Goal: Information Seeking & Learning: Learn about a topic

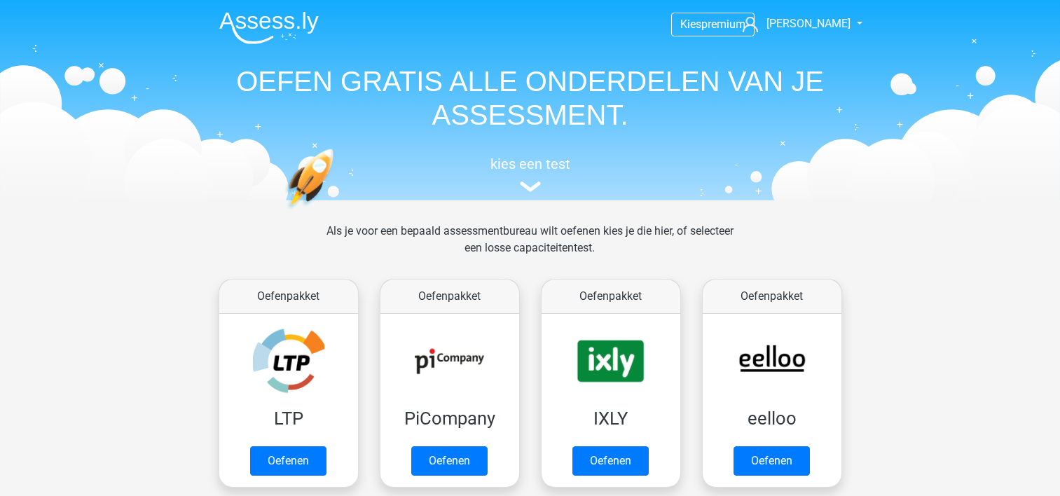
scroll to position [543, 0]
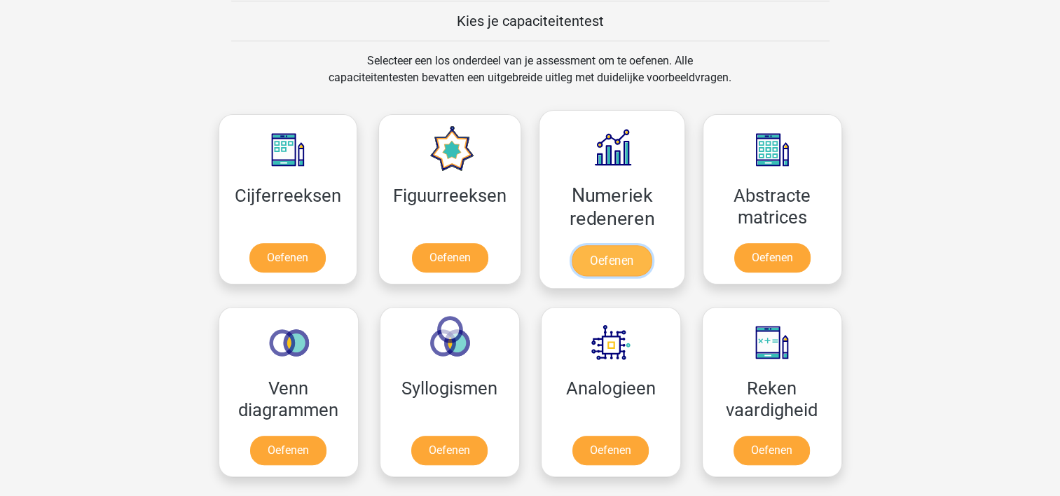
click at [611, 259] on link "Oefenen" at bounding box center [612, 260] width 80 height 31
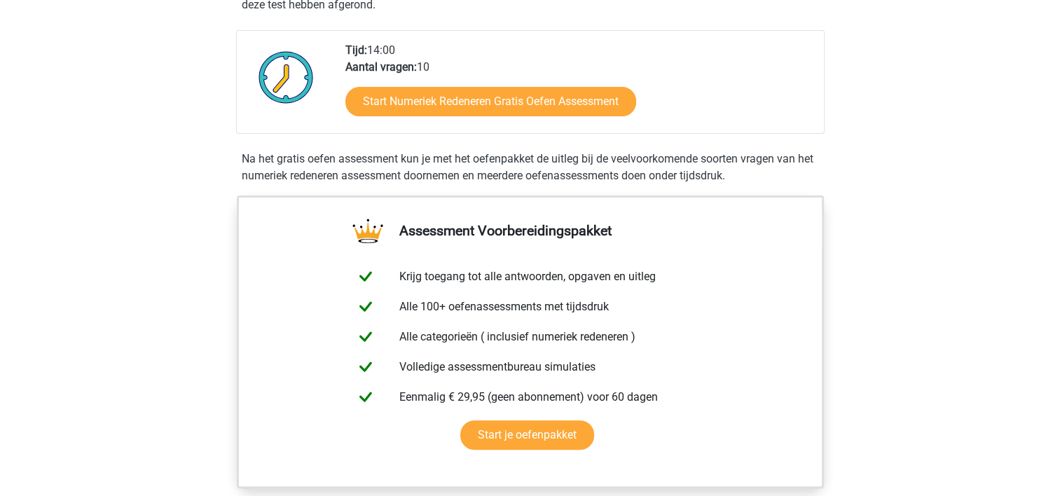
scroll to position [364, 0]
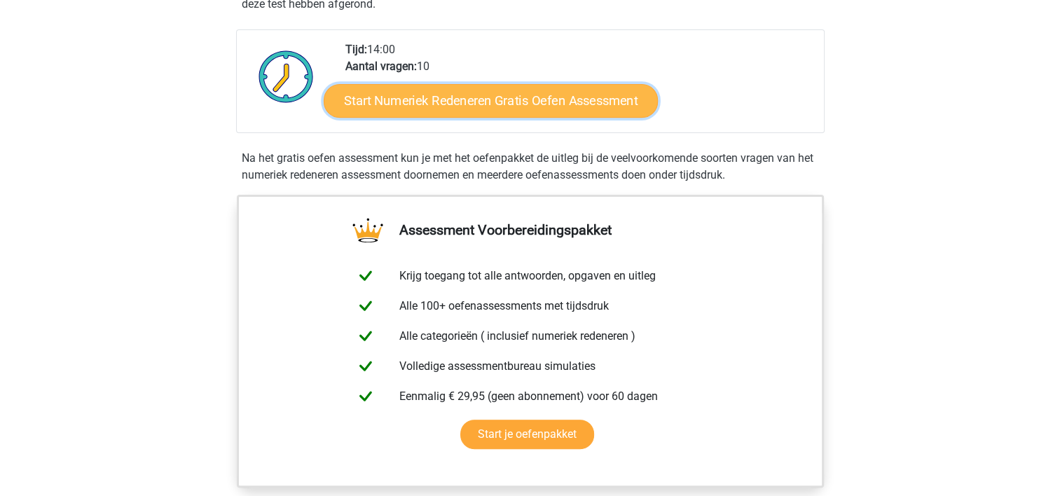
click at [506, 100] on link "Start Numeriek Redeneren Gratis Oefen Assessment" at bounding box center [491, 100] width 334 height 34
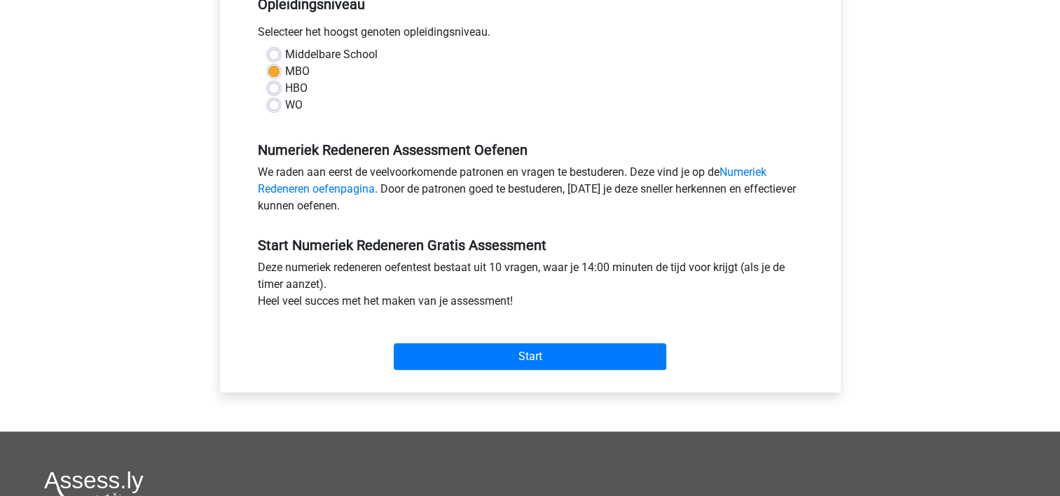
scroll to position [308, 0]
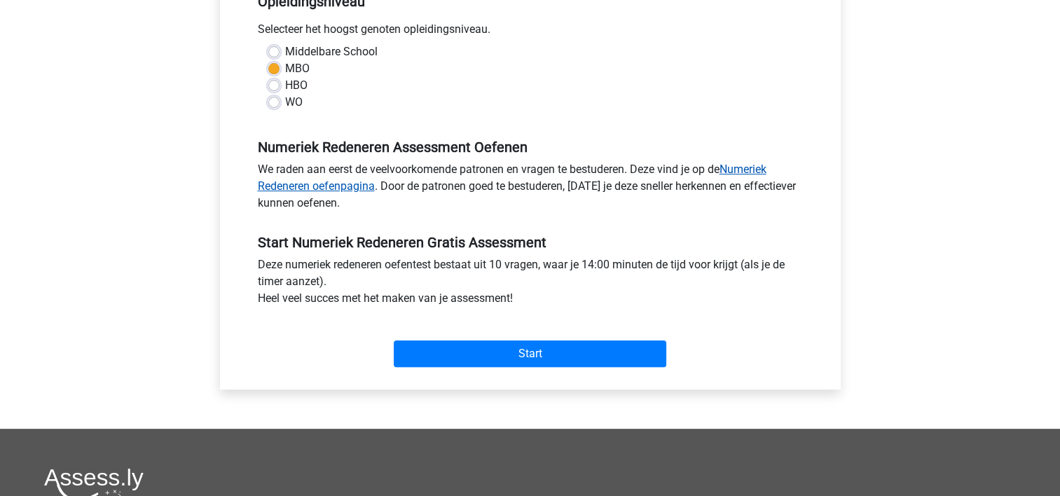
click at [741, 169] on link "Numeriek Redeneren oefenpagina" at bounding box center [512, 178] width 509 height 30
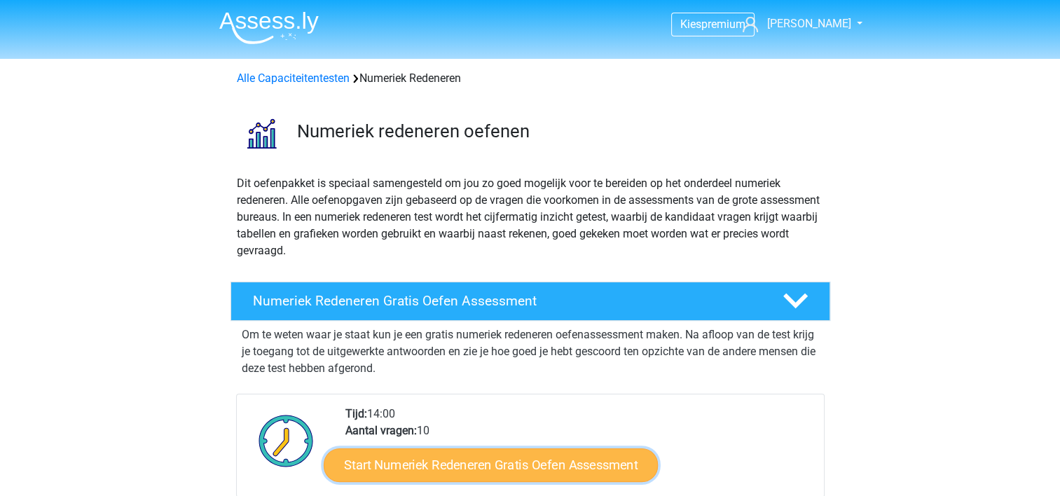
click at [479, 460] on link "Start Numeriek Redeneren Gratis Oefen Assessment" at bounding box center [491, 465] width 334 height 34
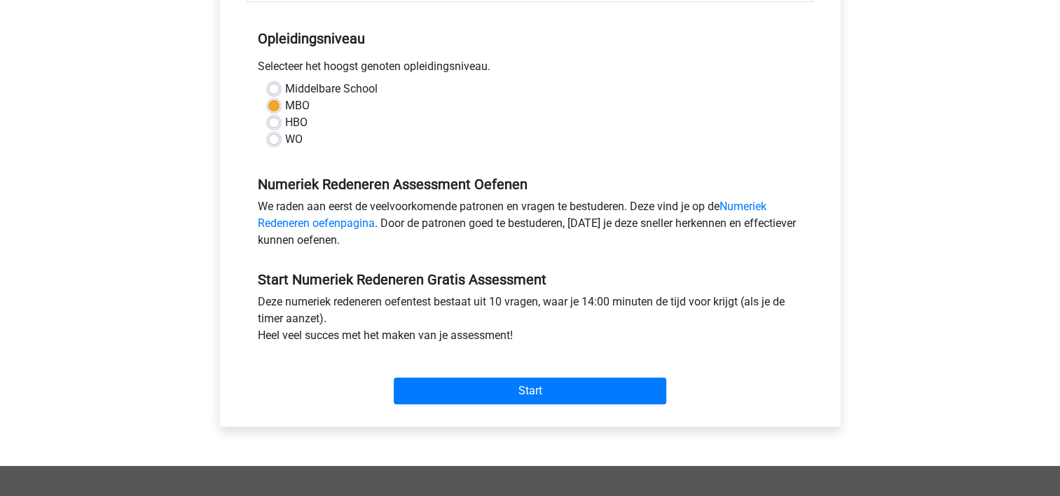
scroll to position [280, 0]
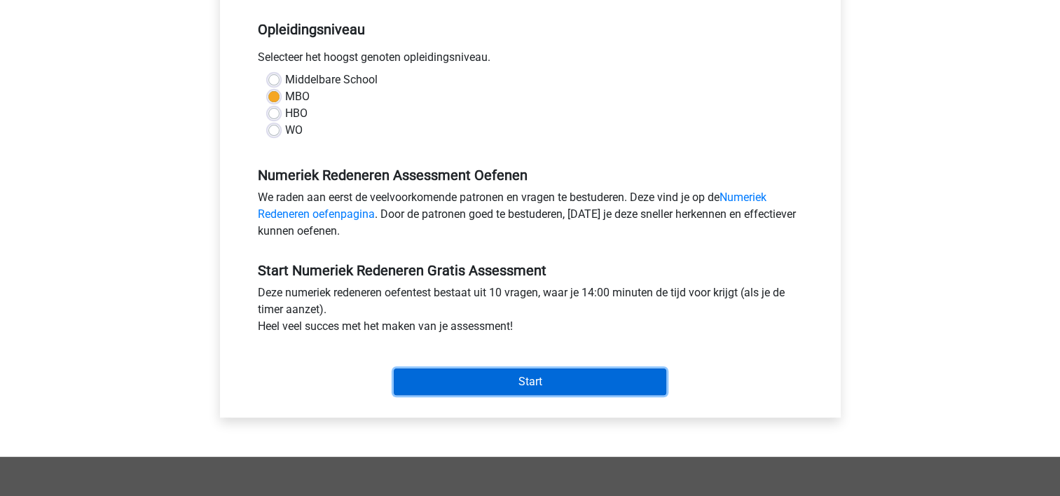
click at [556, 382] on input "Start" at bounding box center [530, 382] width 273 height 27
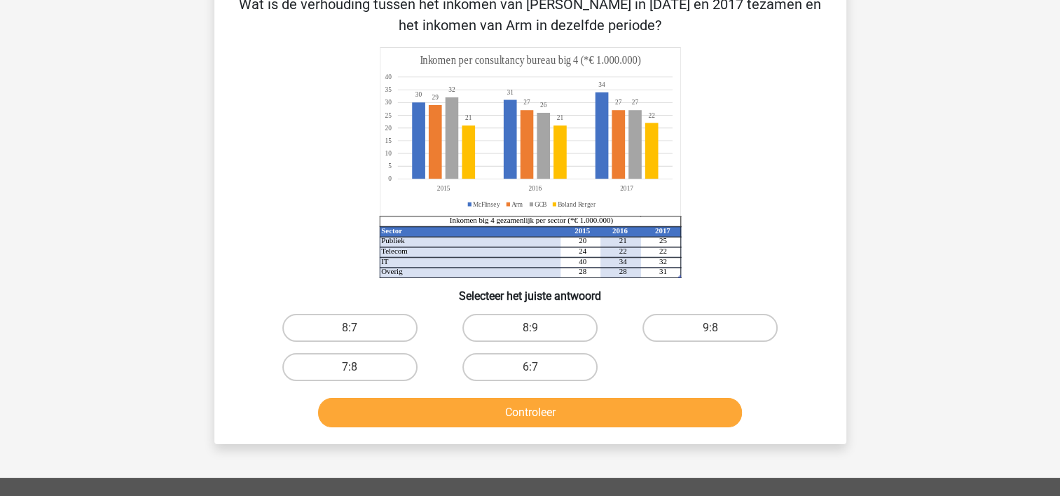
scroll to position [84, 0]
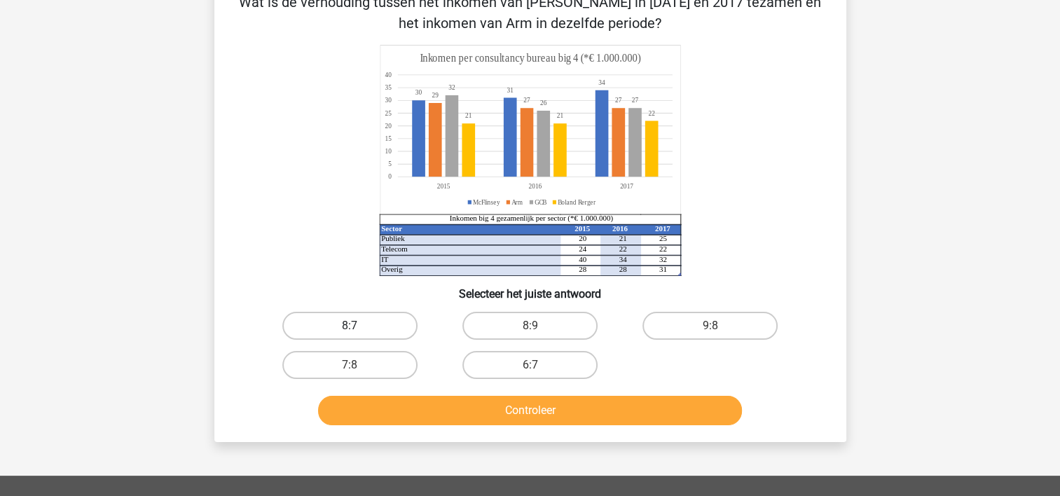
click at [362, 318] on label "8:7" at bounding box center [349, 326] width 135 height 28
click at [359, 326] on input "8:7" at bounding box center [354, 330] width 9 height 9
radio input "true"
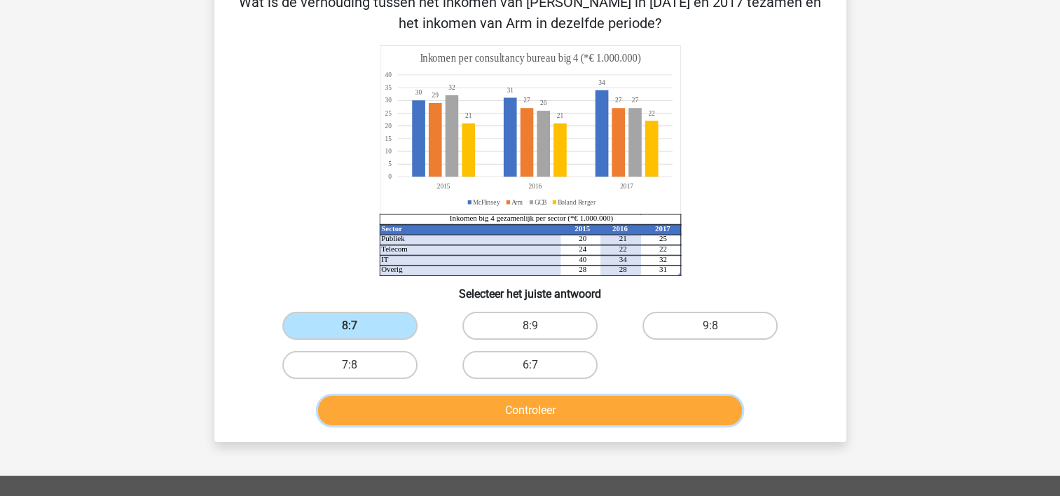
click at [551, 408] on button "Controleer" at bounding box center [530, 410] width 424 height 29
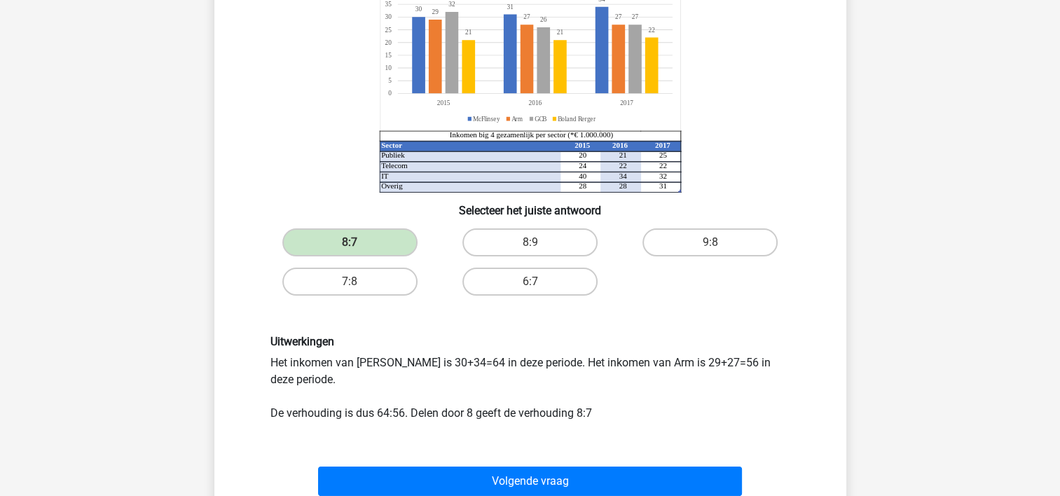
scroll to position [196, 0]
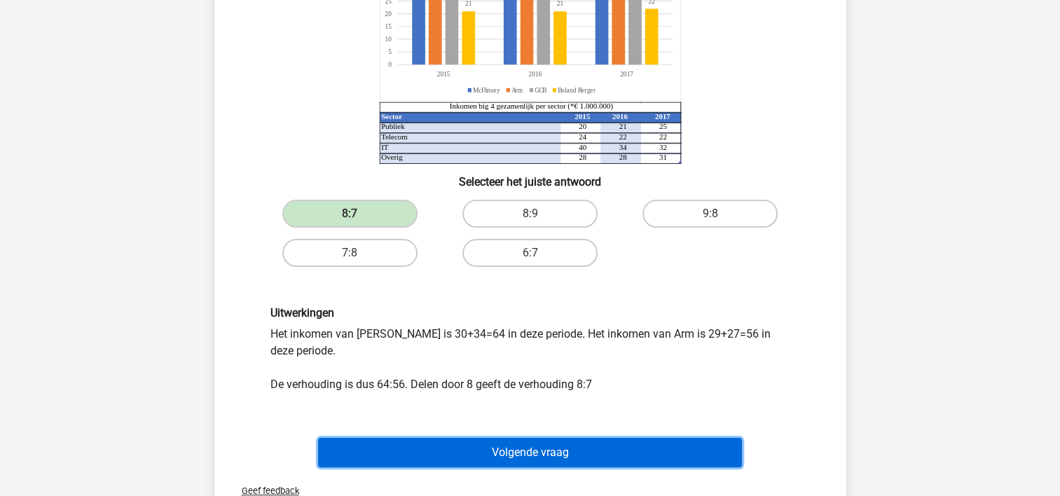
click at [536, 443] on button "Volgende vraag" at bounding box center [530, 452] width 424 height 29
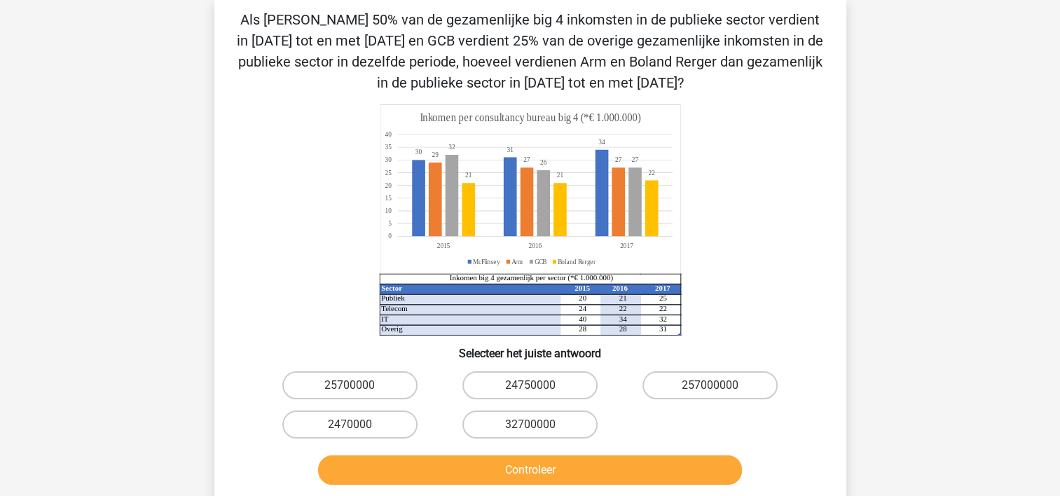
scroll to position [64, 0]
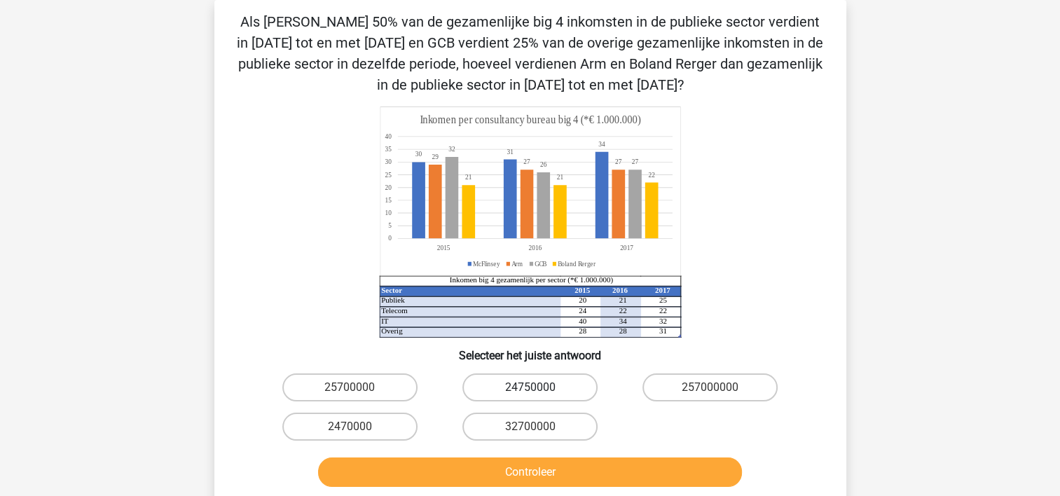
click at [527, 386] on label "24750000" at bounding box center [530, 388] width 135 height 28
click at [530, 388] on input "24750000" at bounding box center [534, 392] width 9 height 9
radio input "true"
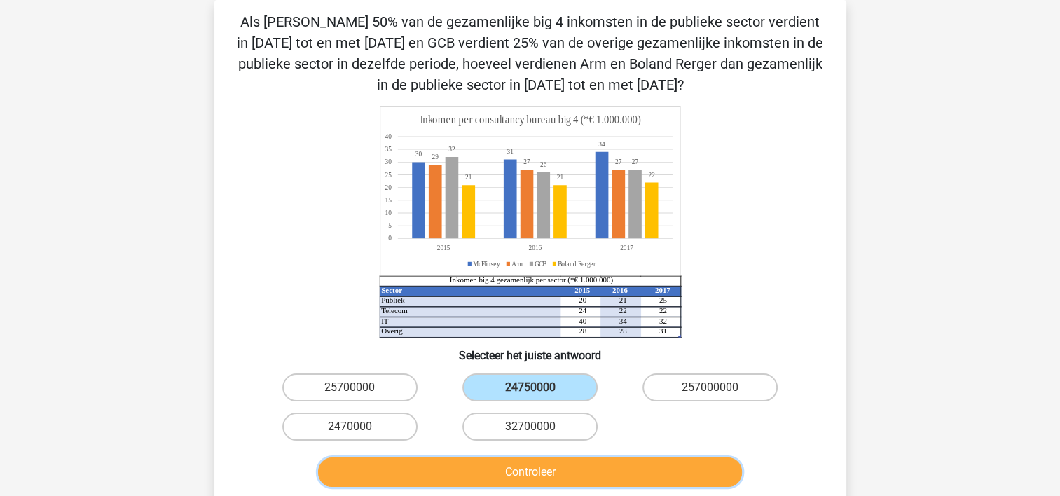
click at [522, 470] on button "Controleer" at bounding box center [530, 472] width 424 height 29
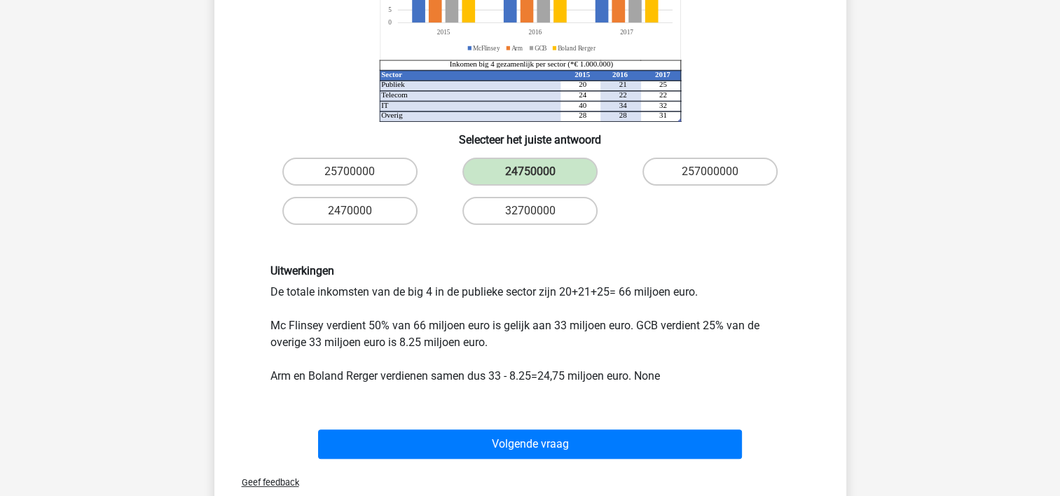
scroll to position [289, 0]
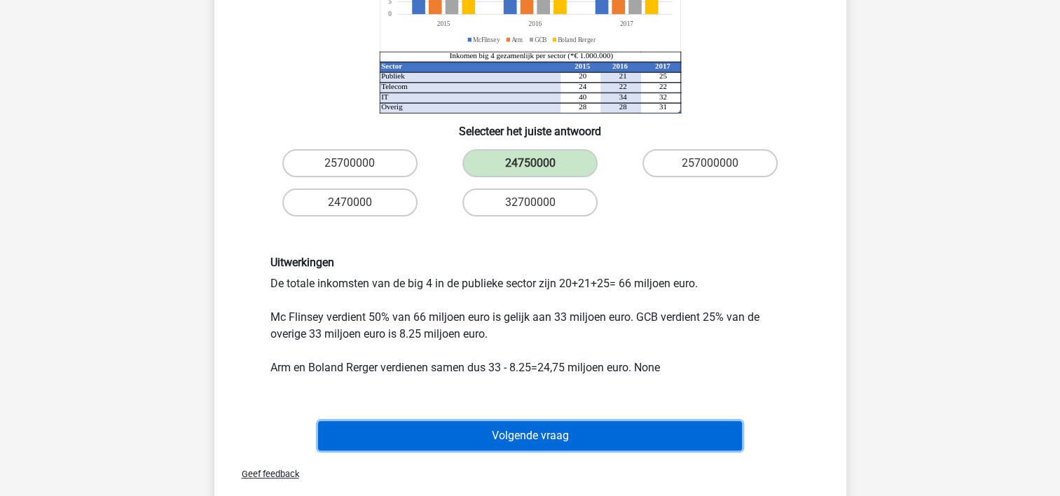
click at [484, 426] on button "Volgende vraag" at bounding box center [530, 435] width 424 height 29
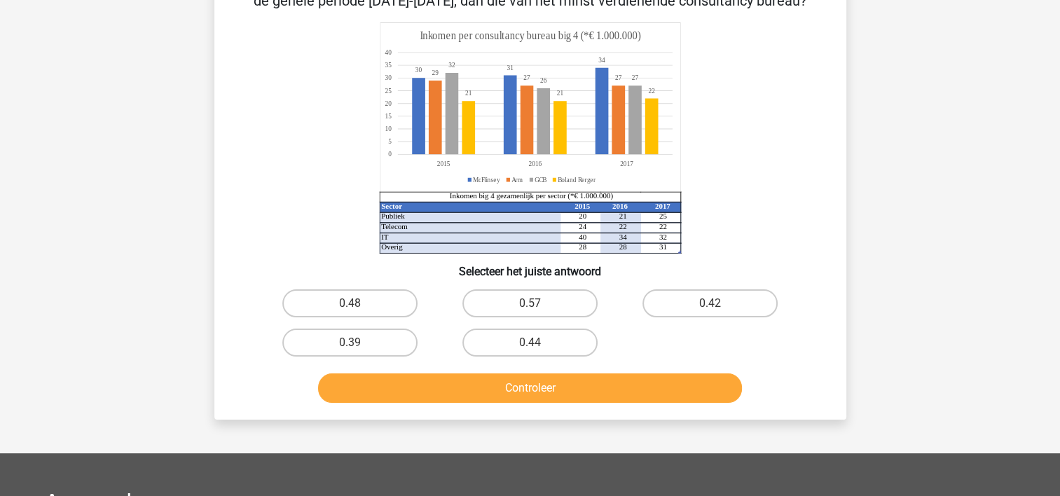
scroll to position [64, 0]
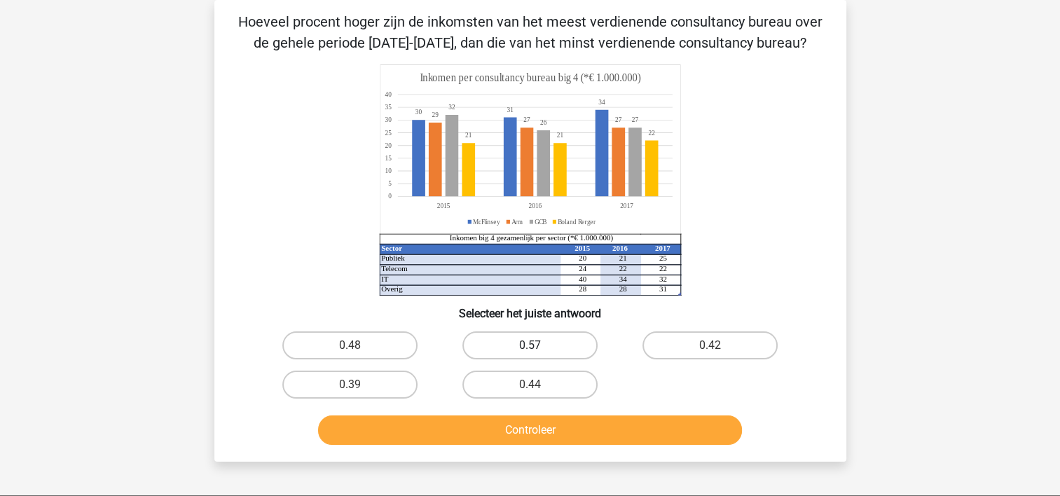
click at [527, 336] on label "0.57" at bounding box center [530, 346] width 135 height 28
click at [530, 346] on input "0.57" at bounding box center [534, 350] width 9 height 9
radio input "true"
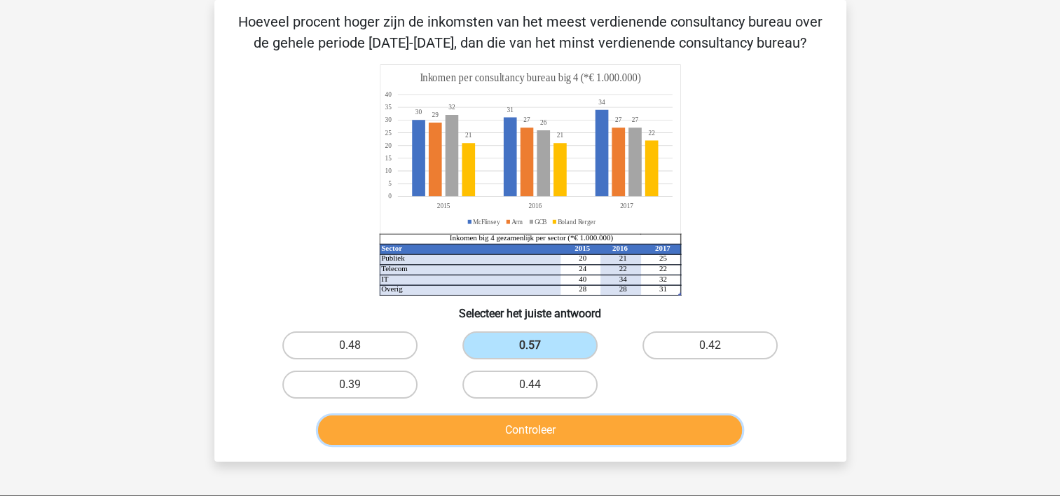
click at [532, 416] on button "Controleer" at bounding box center [530, 430] width 424 height 29
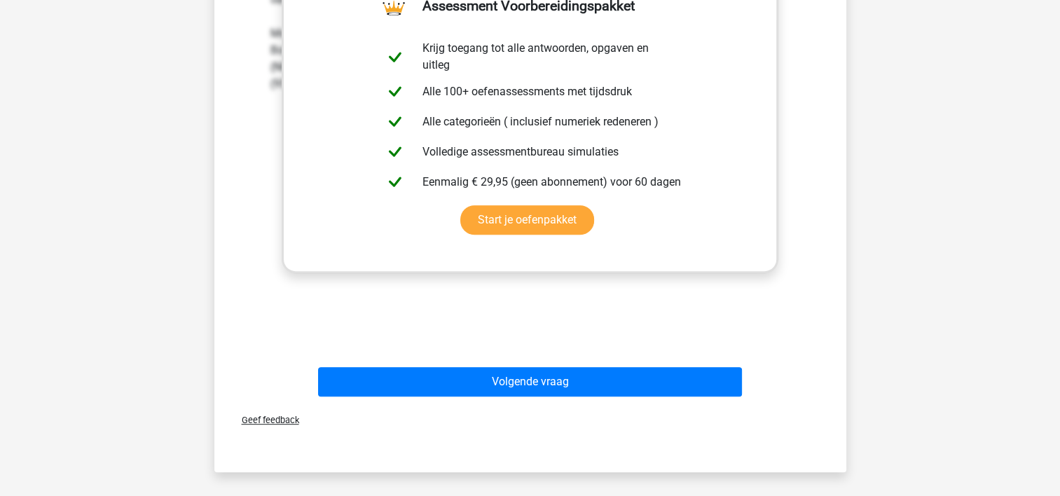
scroll to position [576, 0]
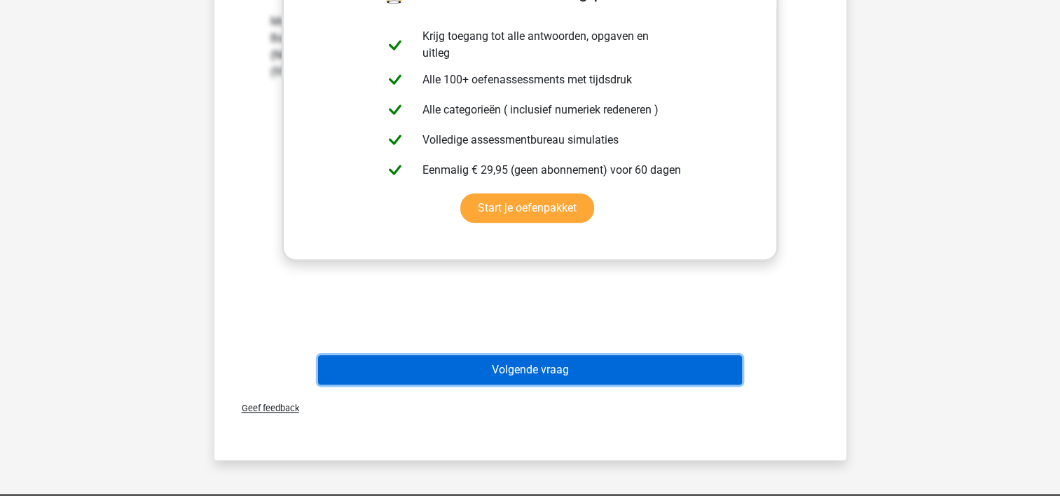
click at [564, 373] on button "Volgende vraag" at bounding box center [530, 369] width 424 height 29
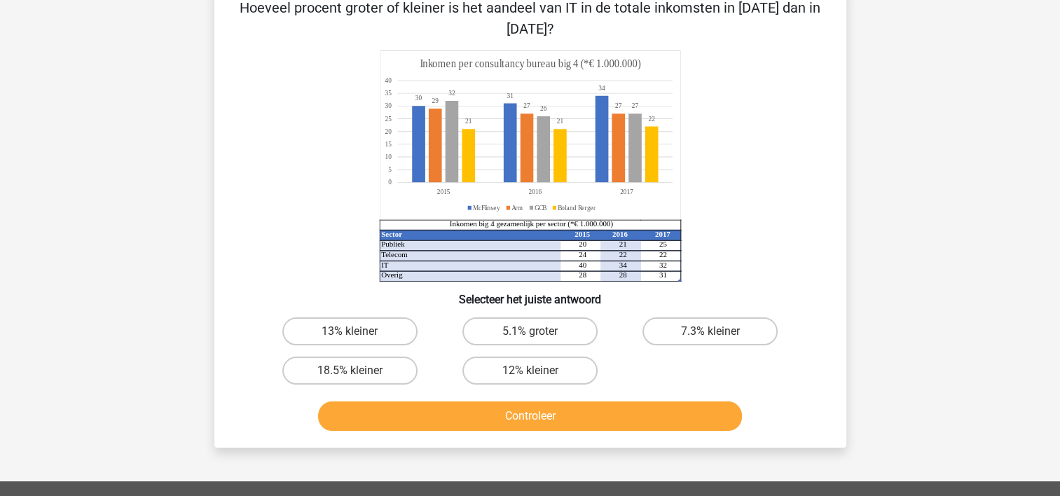
scroll to position [64, 0]
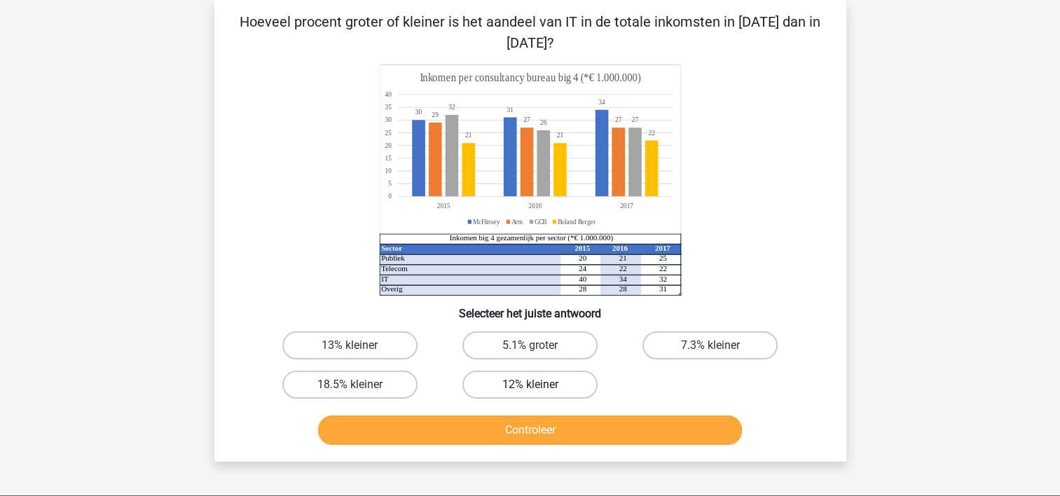
click at [528, 381] on label "12% kleiner" at bounding box center [530, 385] width 135 height 28
click at [530, 385] on input "12% kleiner" at bounding box center [534, 389] width 9 height 9
radio input "true"
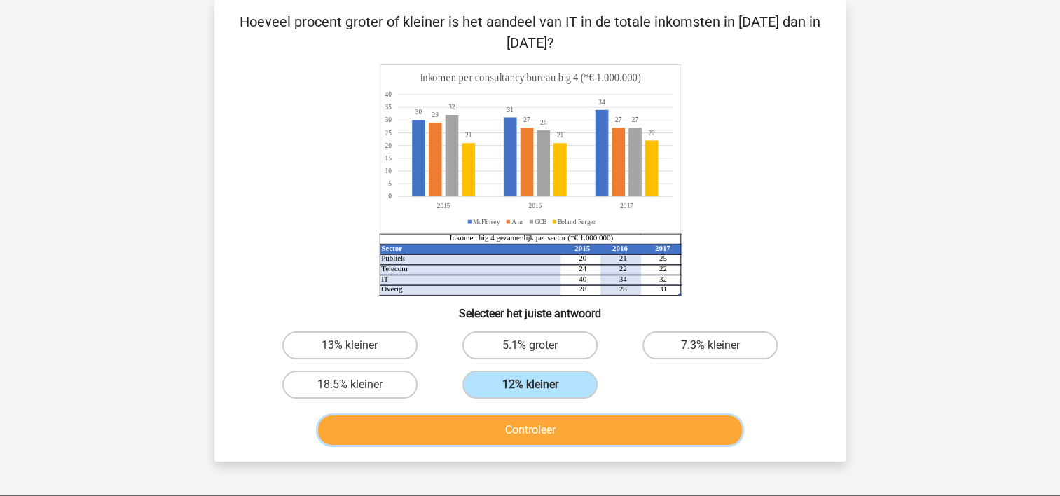
click at [550, 424] on button "Controleer" at bounding box center [530, 430] width 424 height 29
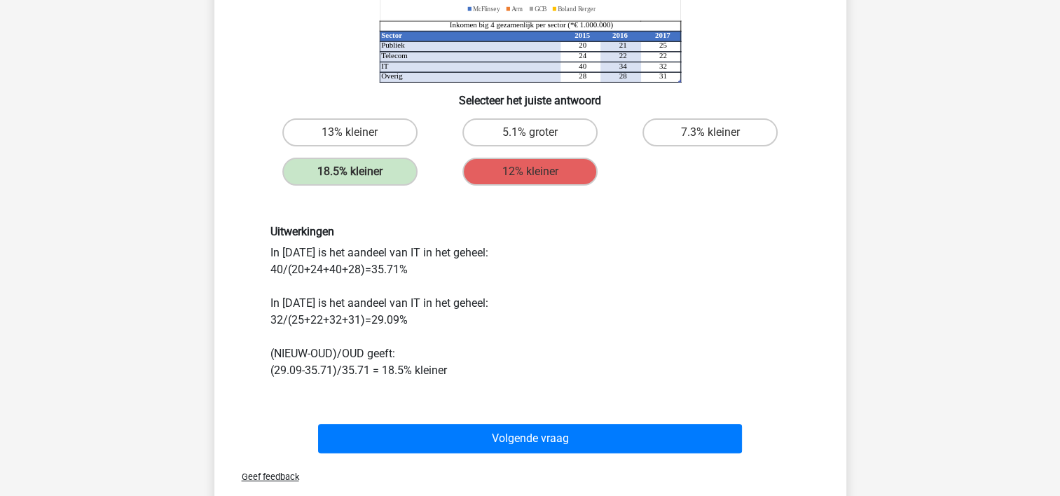
scroll to position [280, 0]
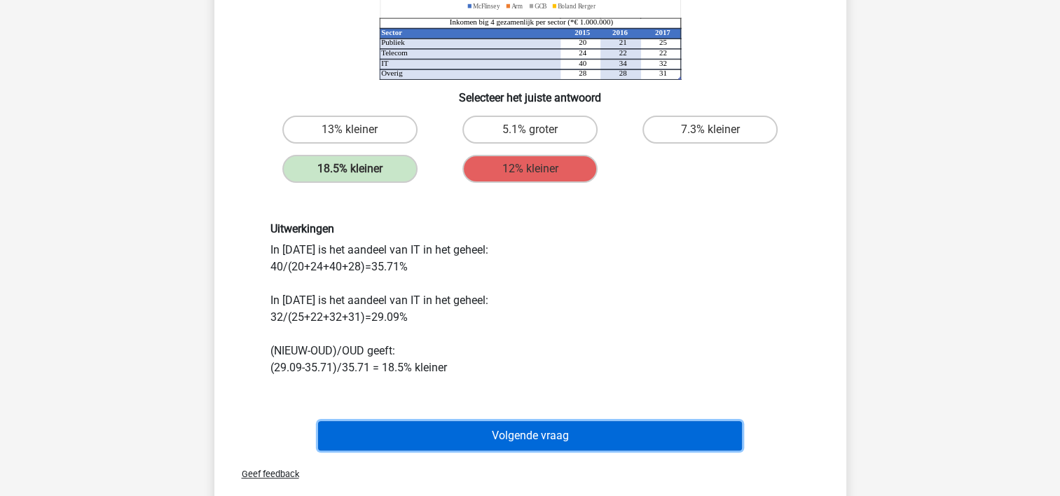
click at [493, 434] on button "Volgende vraag" at bounding box center [530, 435] width 424 height 29
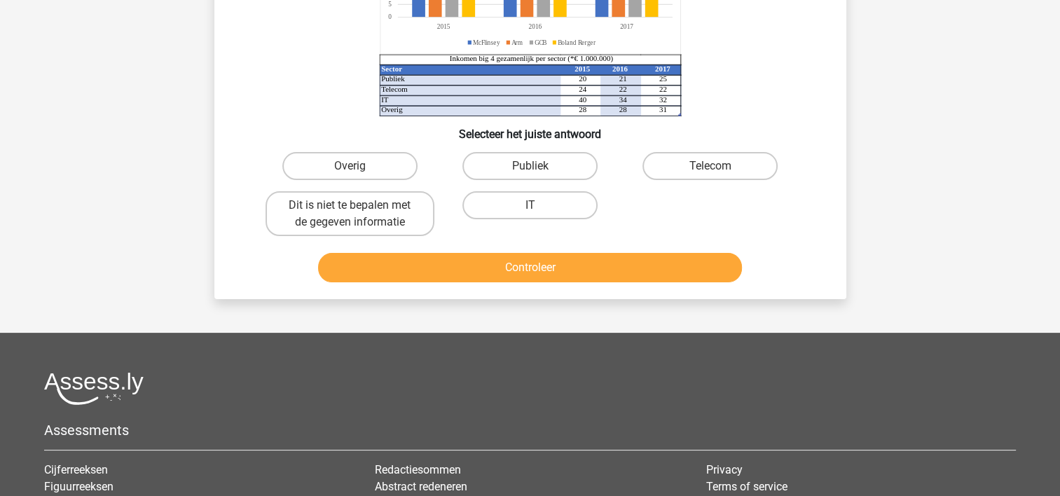
scroll to position [64, 0]
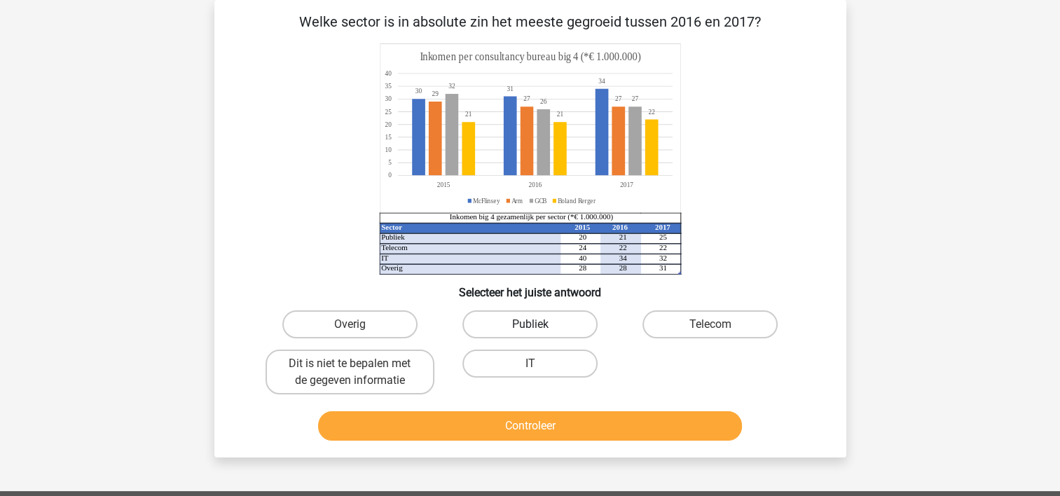
click at [500, 320] on label "Publiek" at bounding box center [530, 325] width 135 height 28
click at [530, 325] on input "Publiek" at bounding box center [534, 329] width 9 height 9
radio input "true"
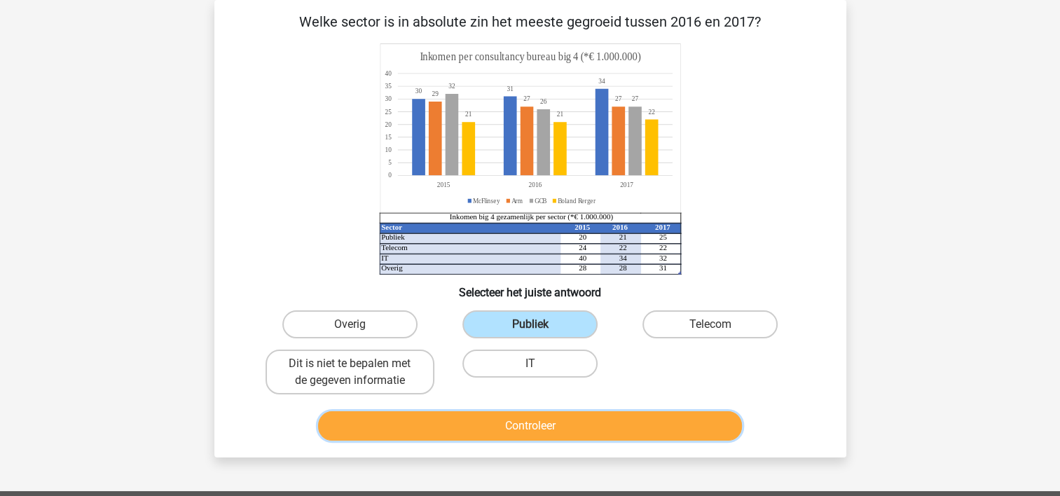
click at [498, 428] on button "Controleer" at bounding box center [530, 425] width 424 height 29
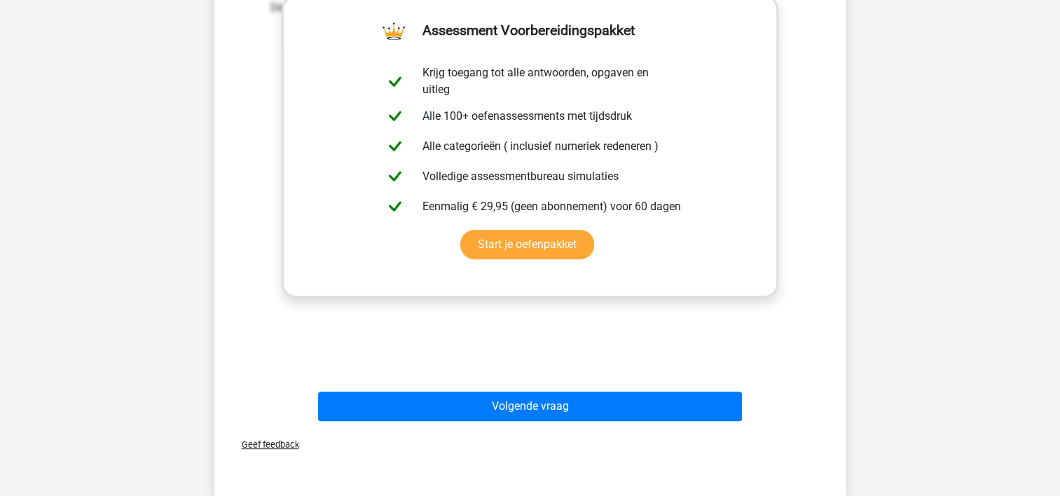
scroll to position [541, 0]
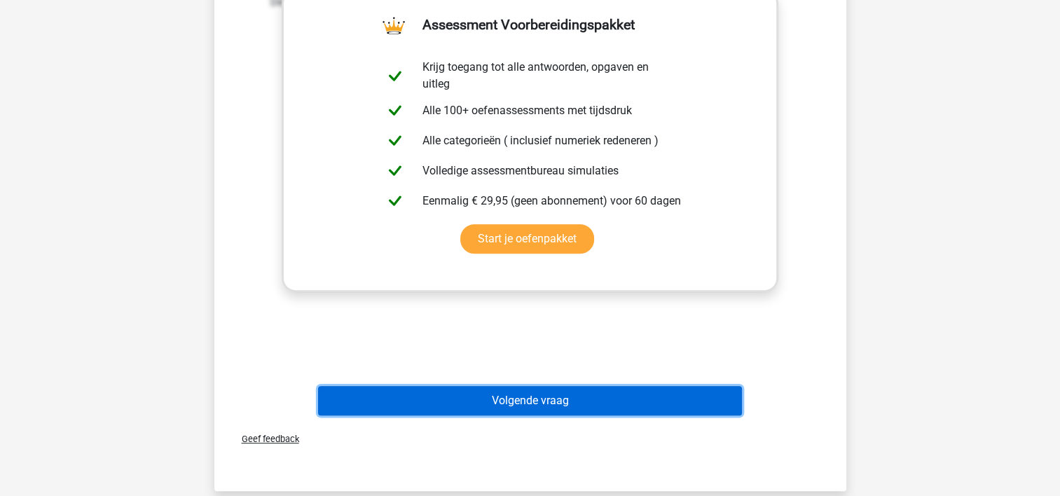
click at [614, 400] on button "Volgende vraag" at bounding box center [530, 400] width 424 height 29
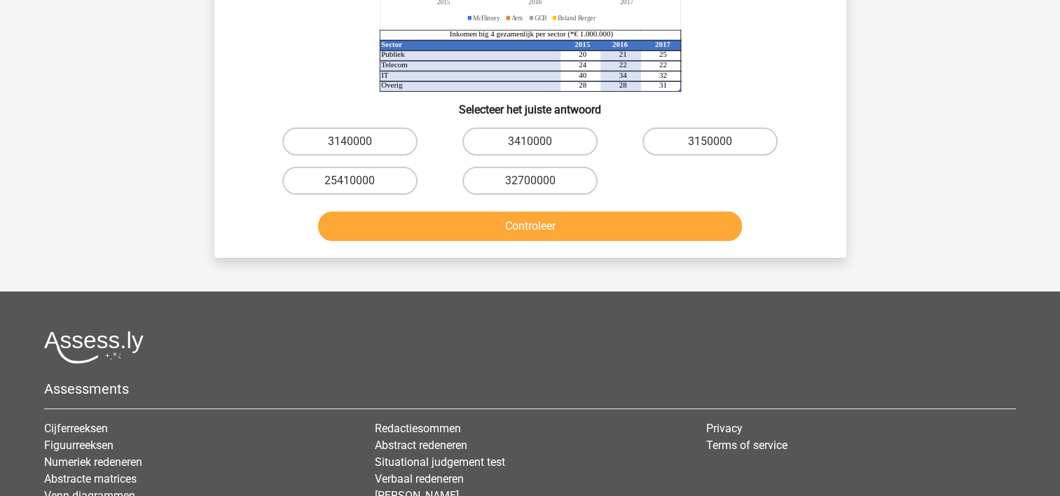
scroll to position [64, 0]
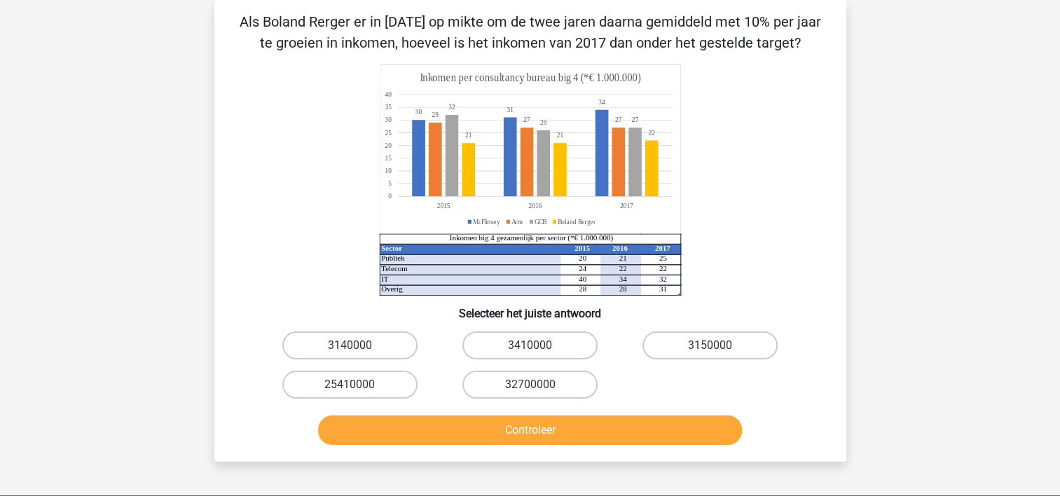
click at [536, 393] on input "32700000" at bounding box center [534, 389] width 9 height 9
radio input "true"
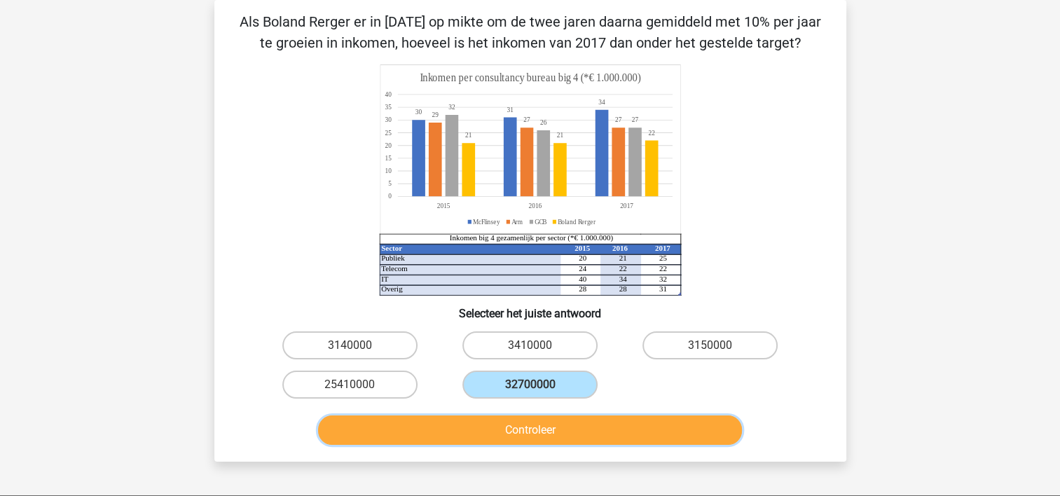
click at [534, 432] on button "Controleer" at bounding box center [530, 430] width 424 height 29
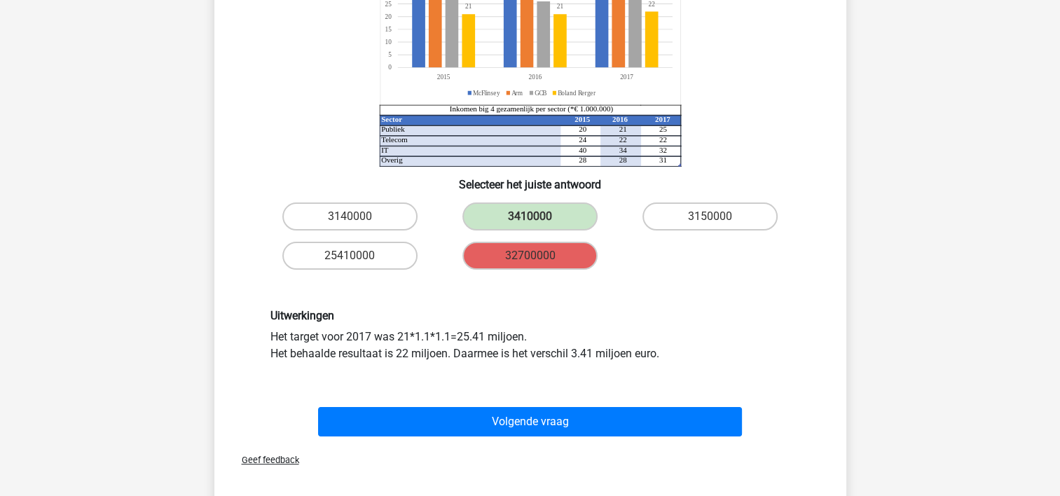
scroll to position [205, 0]
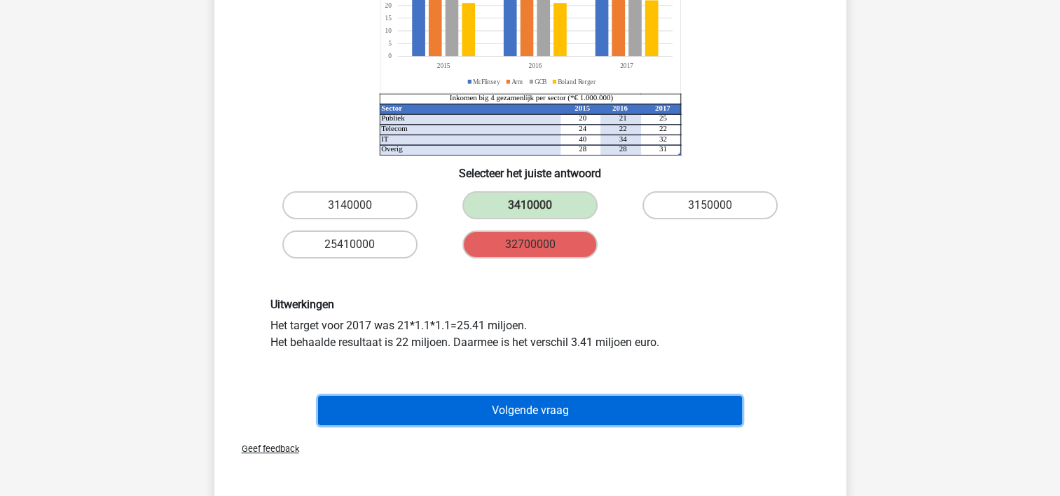
click at [575, 409] on button "Volgende vraag" at bounding box center [530, 410] width 424 height 29
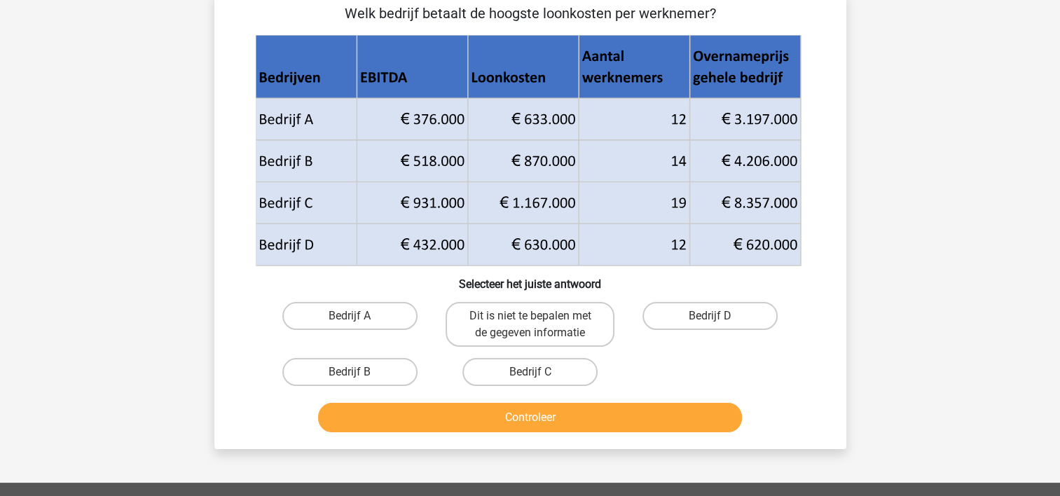
scroll to position [64, 0]
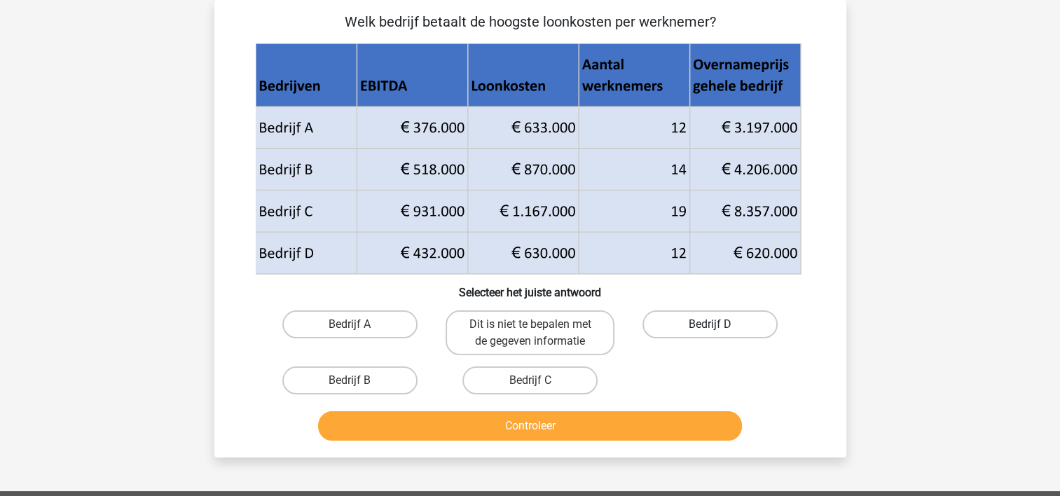
click at [688, 313] on label "Bedrijf D" at bounding box center [710, 325] width 135 height 28
click at [711, 325] on input "Bedrijf D" at bounding box center [715, 329] width 9 height 9
radio input "true"
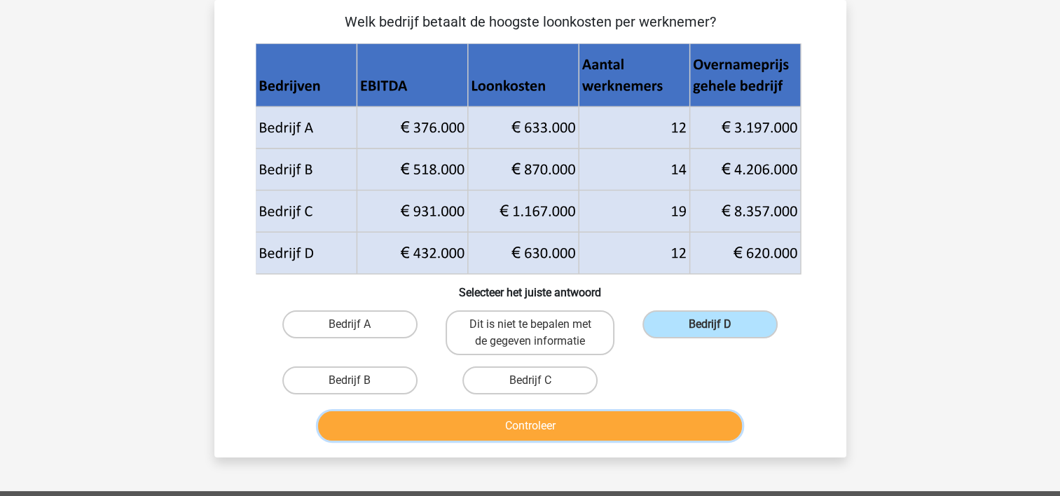
click at [566, 416] on button "Controleer" at bounding box center [530, 425] width 424 height 29
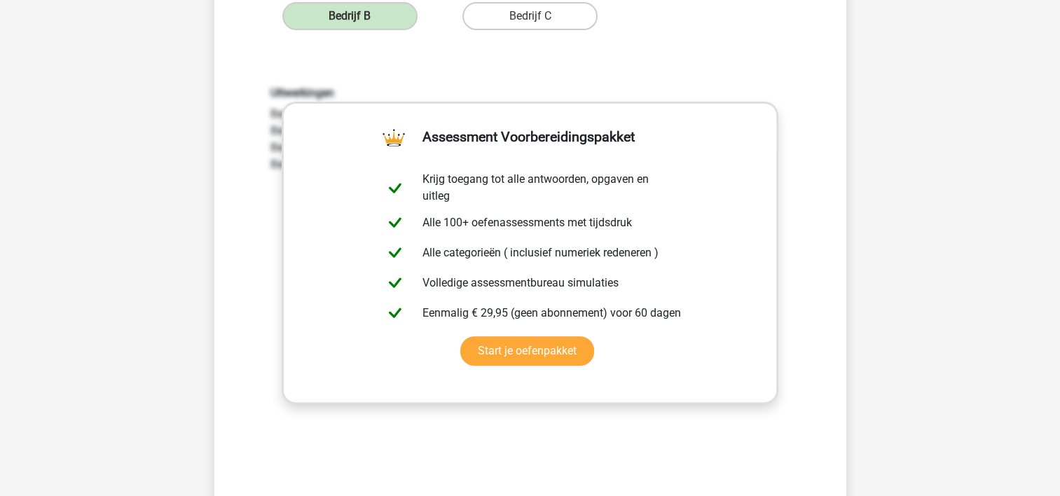
scroll to position [457, 0]
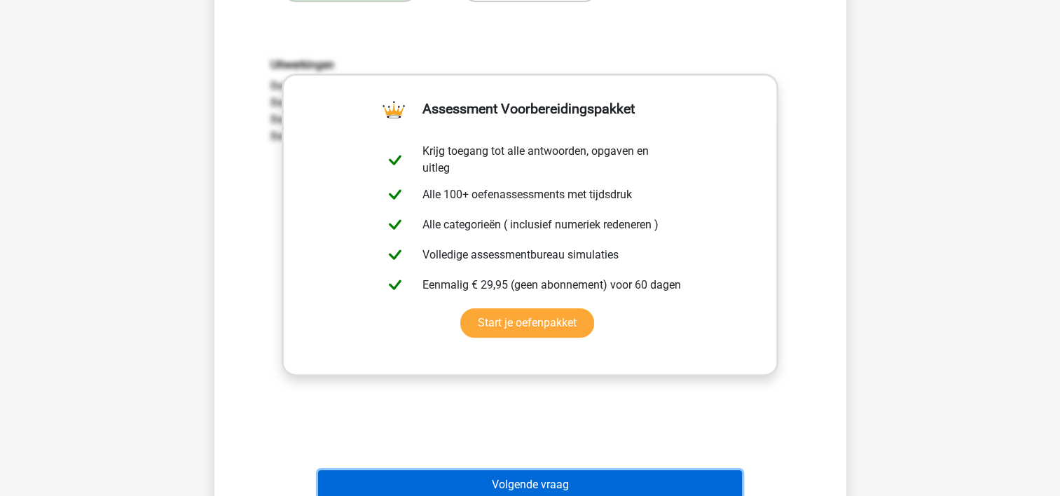
click at [570, 482] on button "Volgende vraag" at bounding box center [530, 484] width 424 height 29
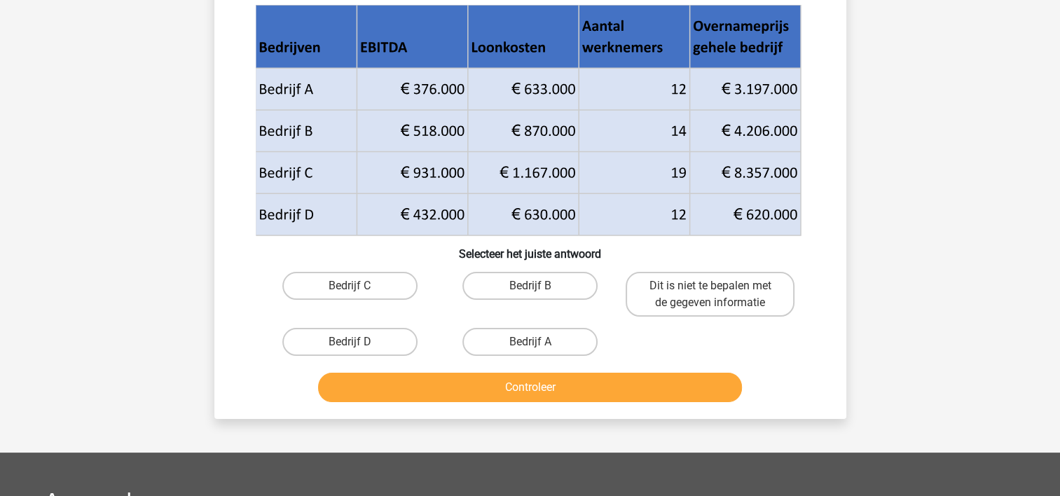
scroll to position [64, 0]
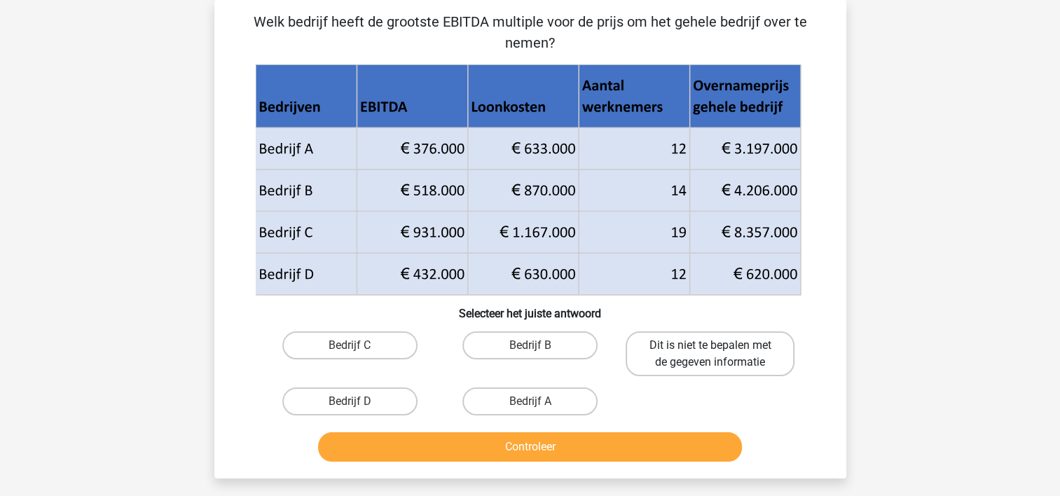
click at [679, 352] on label "Dit is niet te bepalen met de gegeven informatie" at bounding box center [710, 354] width 169 height 45
click at [711, 352] on input "Dit is niet te bepalen met de gegeven informatie" at bounding box center [715, 350] width 9 height 9
radio input "true"
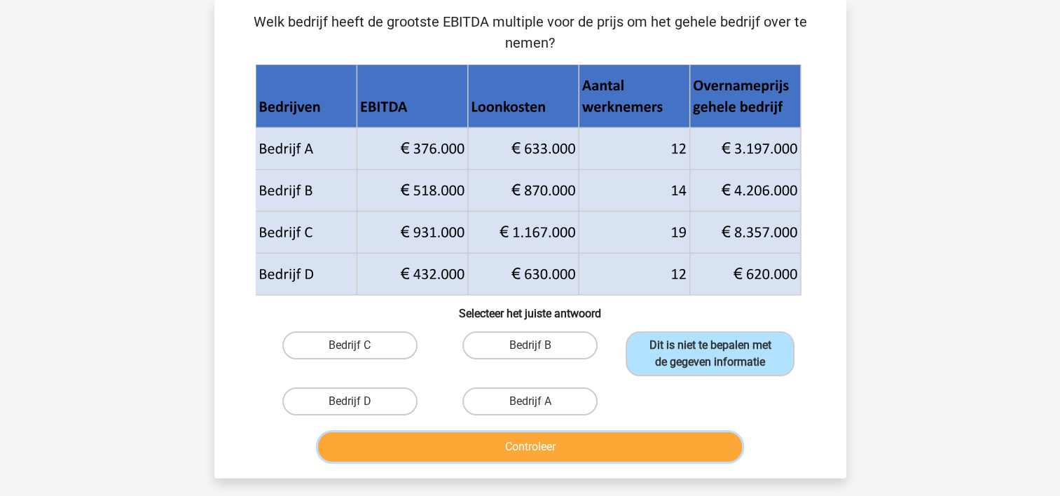
click at [584, 440] on button "Controleer" at bounding box center [530, 446] width 424 height 29
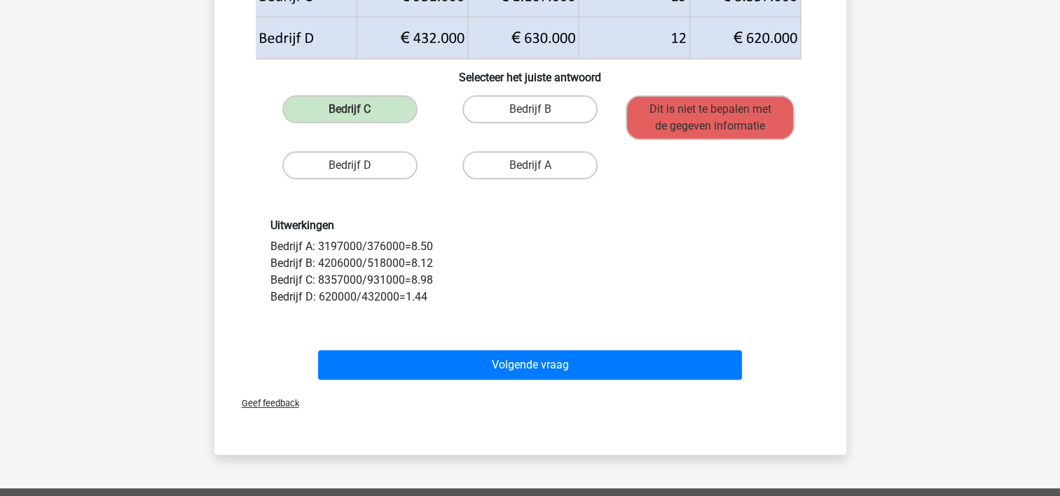
scroll to position [317, 0]
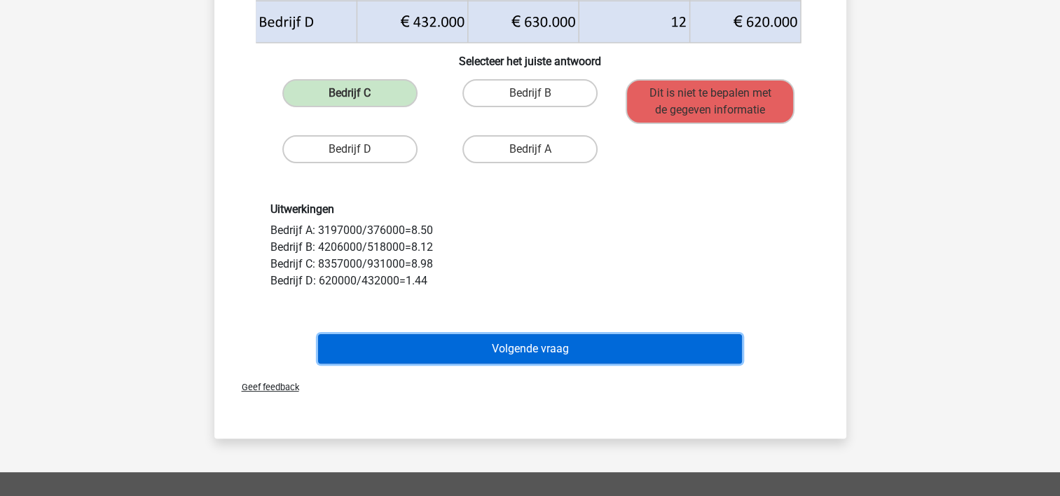
click at [535, 342] on button "Volgende vraag" at bounding box center [530, 348] width 424 height 29
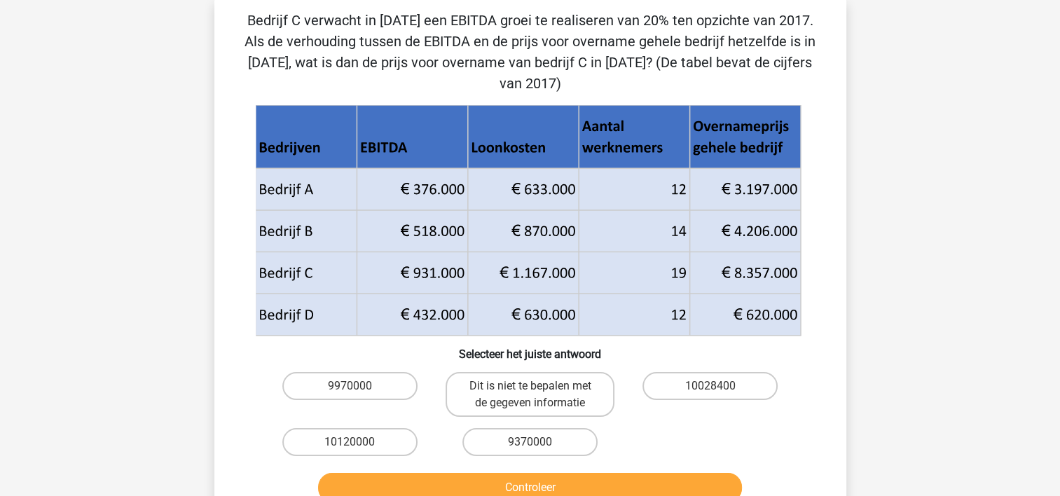
scroll to position [64, 0]
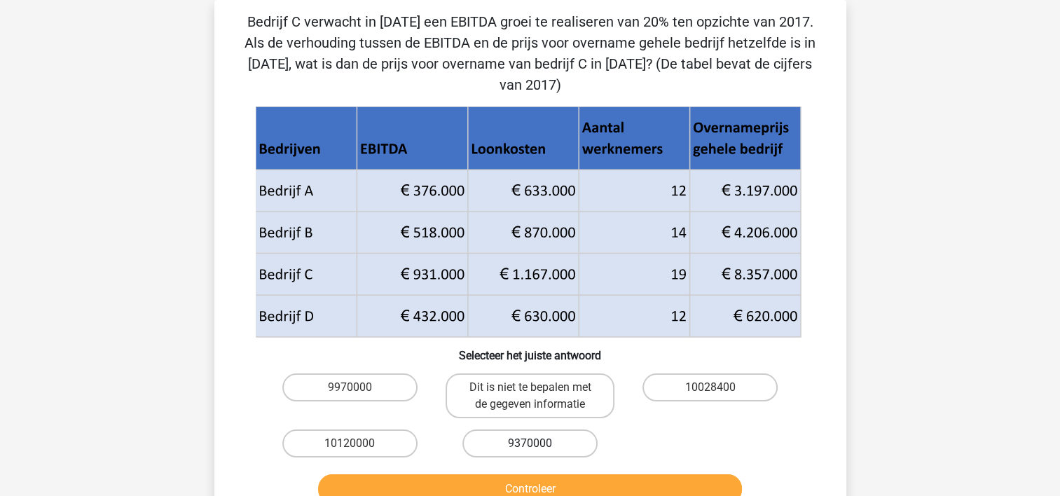
click at [515, 430] on label "9370000" at bounding box center [530, 444] width 135 height 28
click at [530, 444] on input "9370000" at bounding box center [534, 448] width 9 height 9
radio input "true"
click at [512, 475] on button "Controleer" at bounding box center [530, 489] width 424 height 29
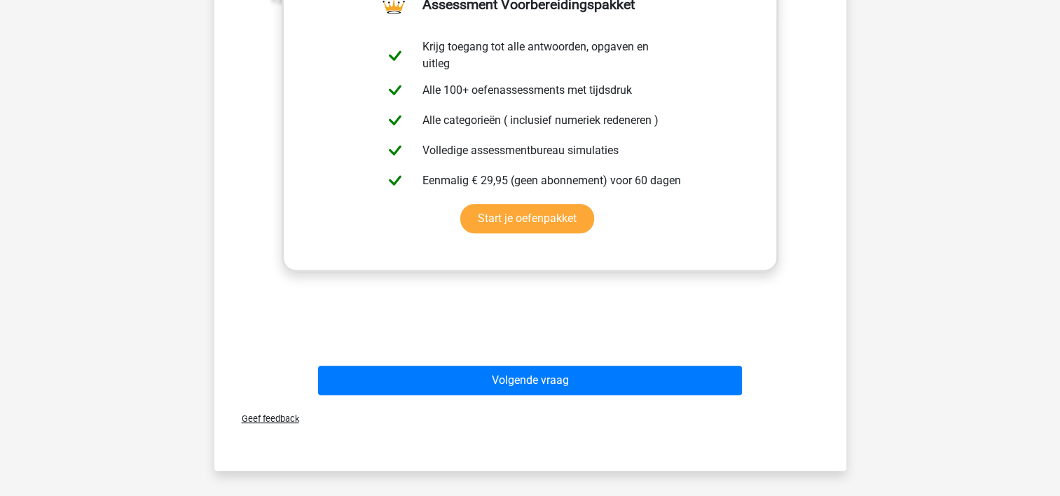
scroll to position [643, 0]
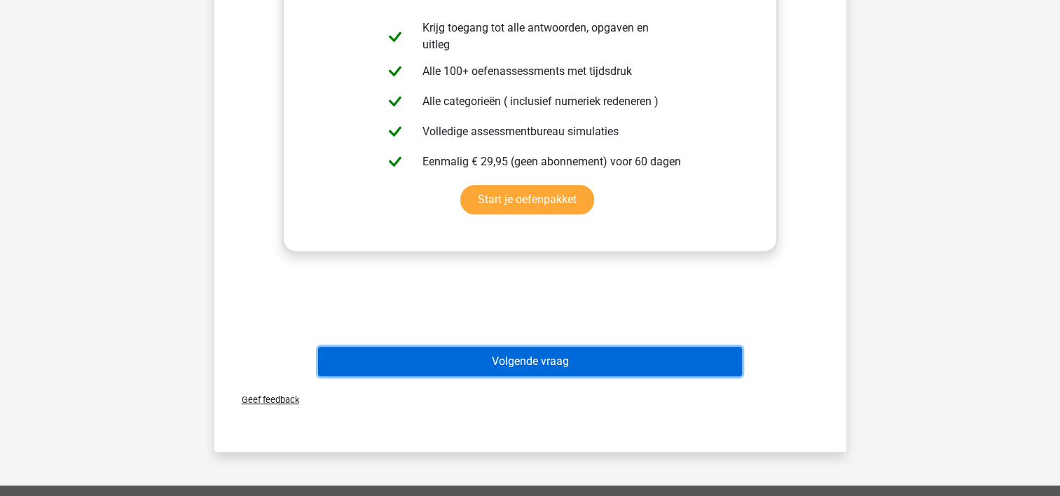
click at [519, 347] on button "Volgende vraag" at bounding box center [530, 361] width 424 height 29
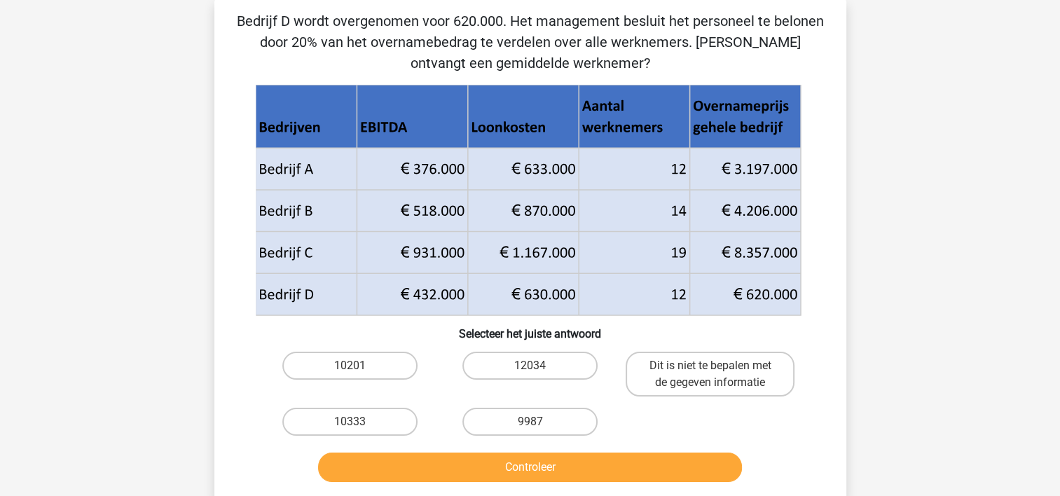
scroll to position [64, 0]
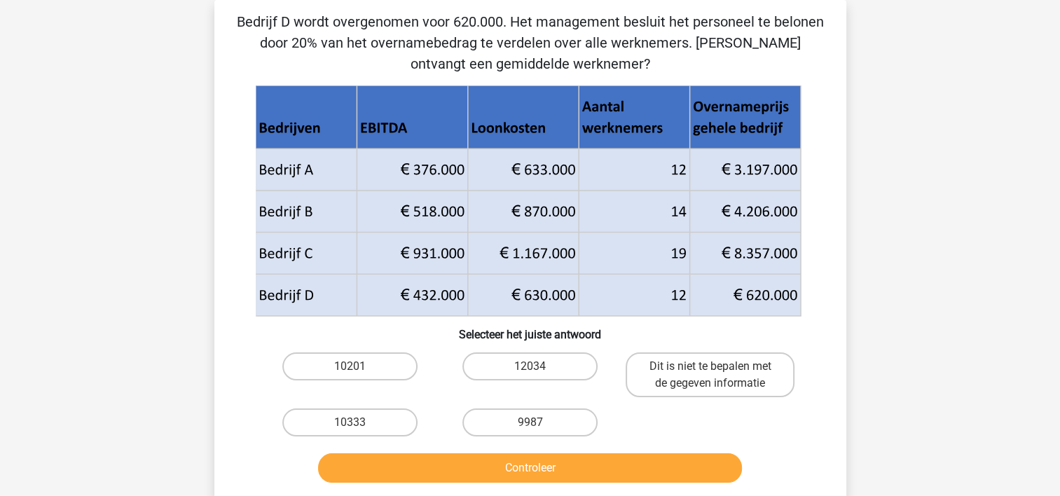
click at [350, 423] on input "10333" at bounding box center [354, 427] width 9 height 9
radio input "true"
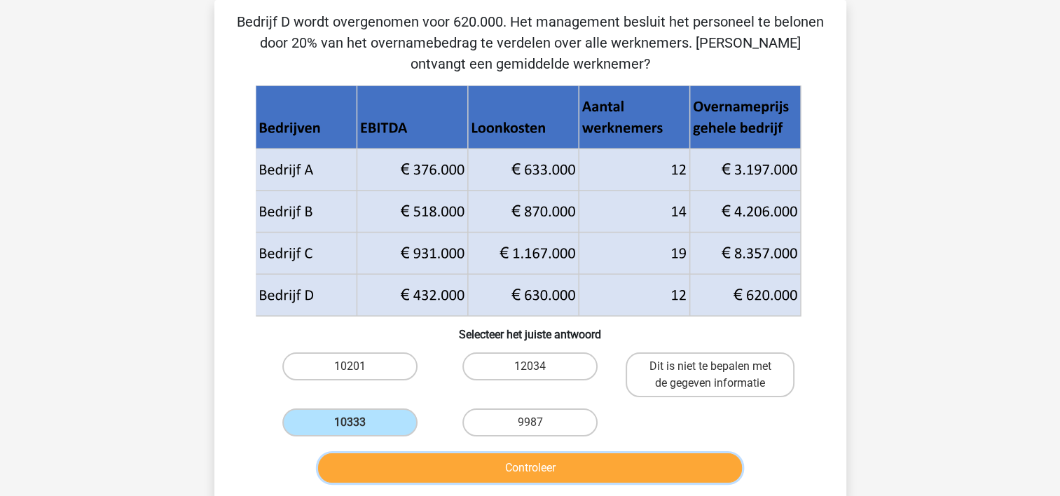
click at [445, 461] on button "Controleer" at bounding box center [530, 467] width 424 height 29
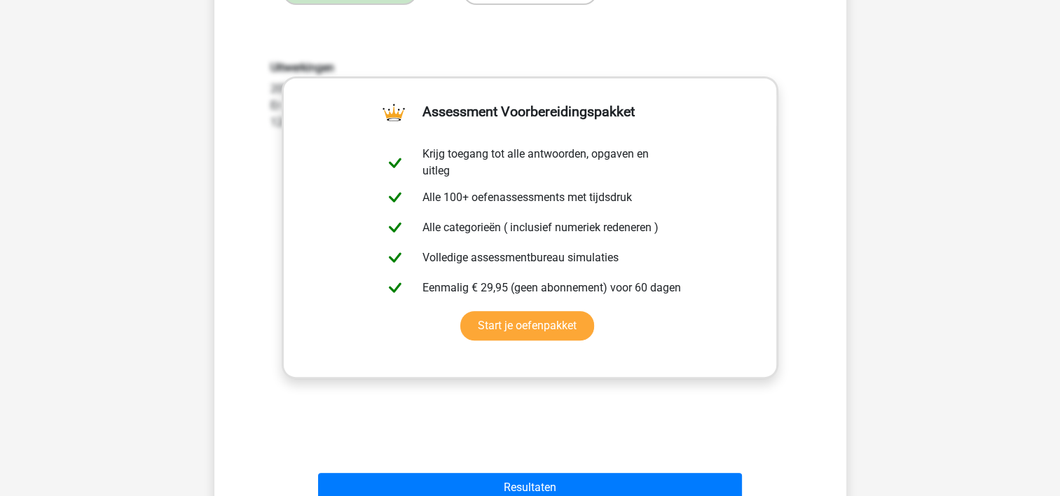
scroll to position [513, 0]
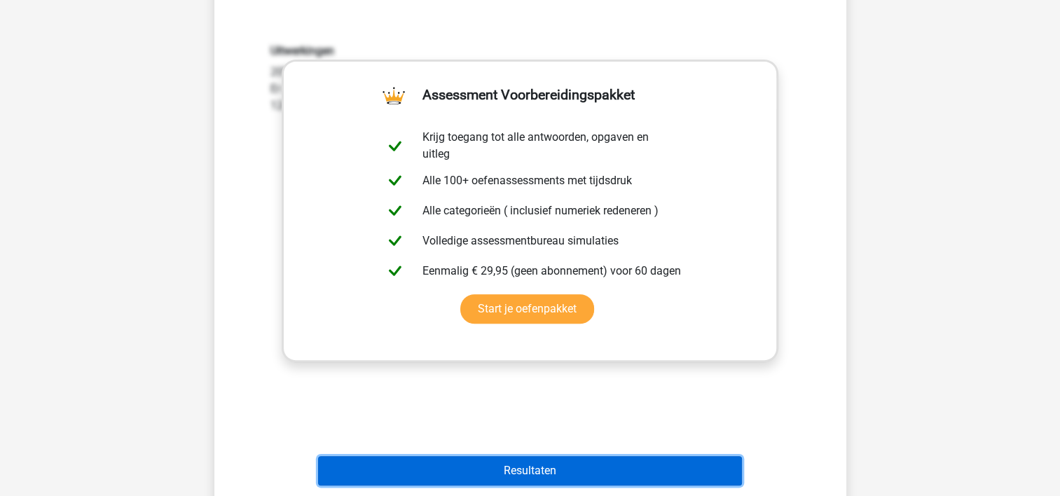
click at [507, 469] on button "Resultaten" at bounding box center [530, 470] width 424 height 29
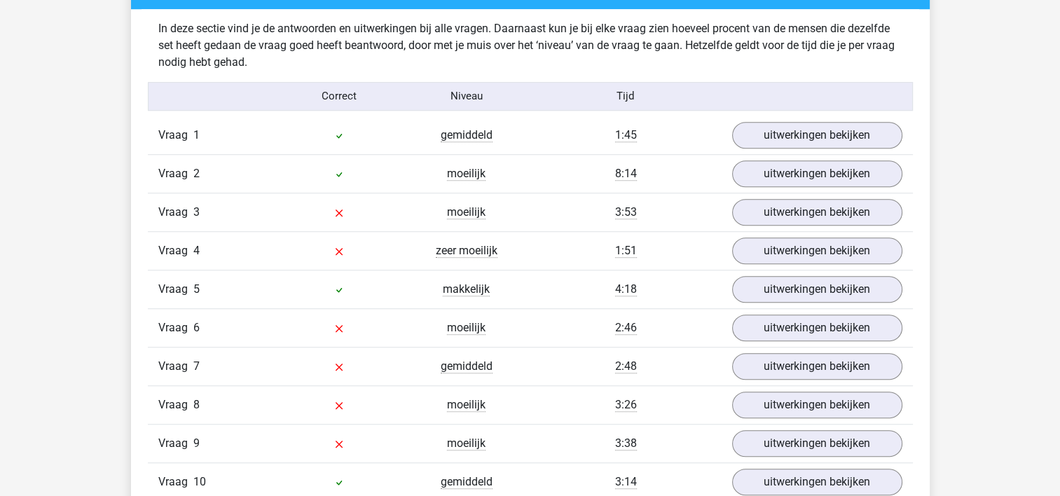
scroll to position [1121, 0]
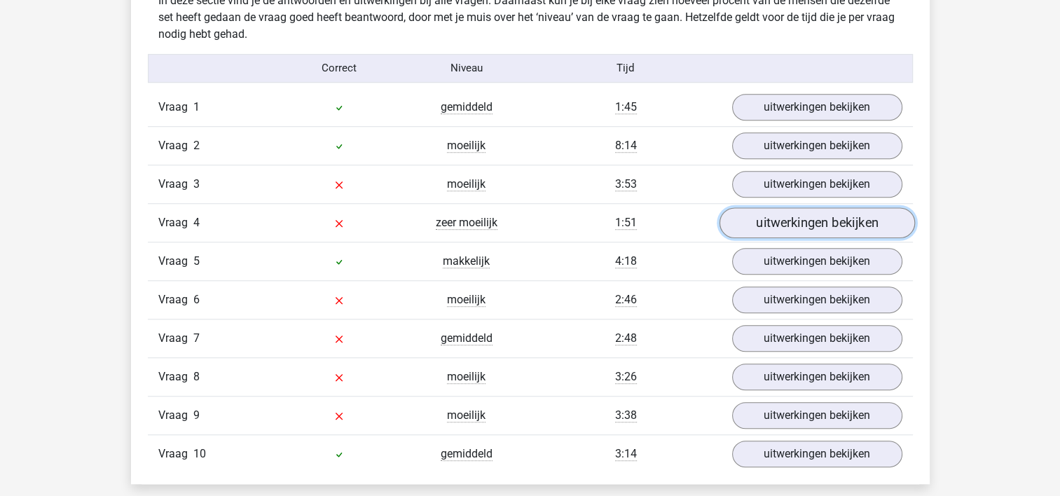
click at [794, 207] on link "uitwerkingen bekijken" at bounding box center [817, 222] width 196 height 31
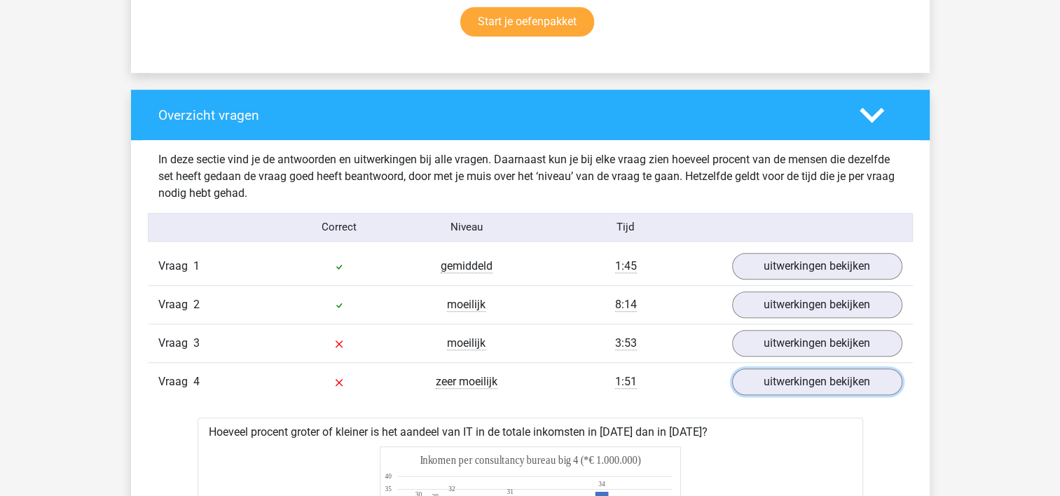
scroll to position [925, 0]
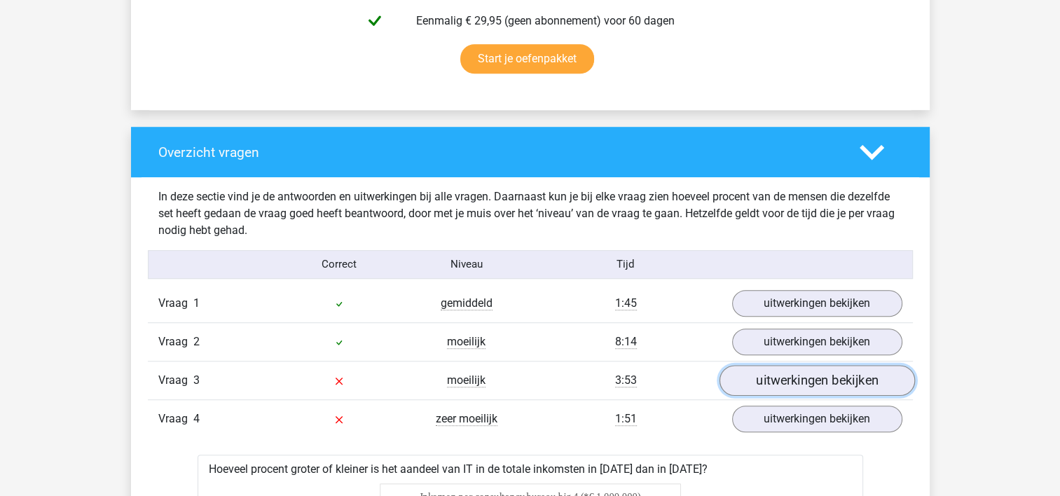
click at [770, 371] on link "uitwerkingen bekijken" at bounding box center [817, 380] width 196 height 31
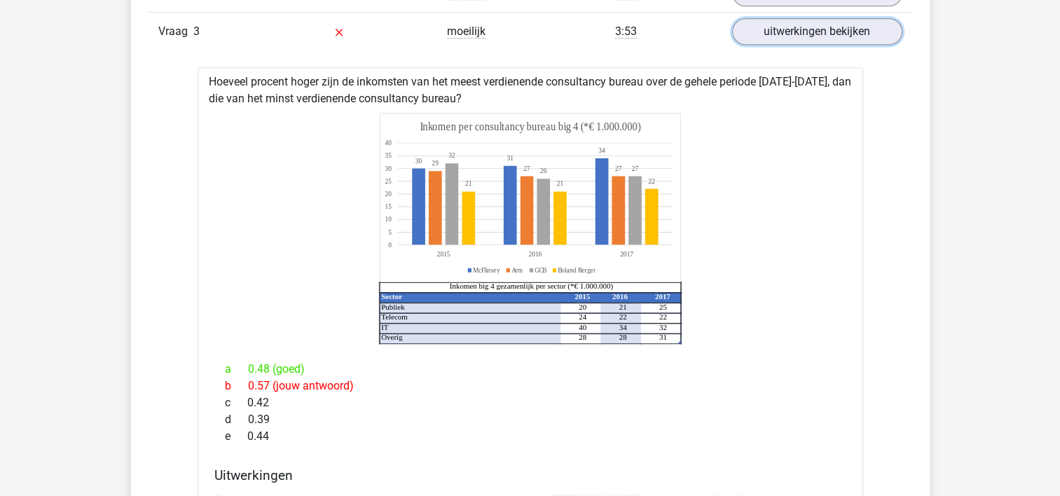
scroll to position [1290, 0]
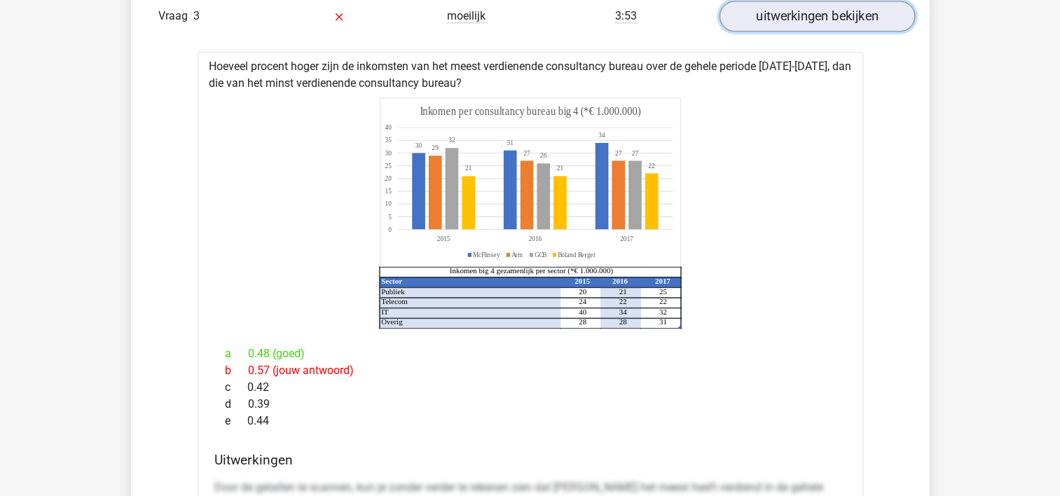
click at [802, 12] on link "uitwerkingen bekijken" at bounding box center [817, 16] width 196 height 31
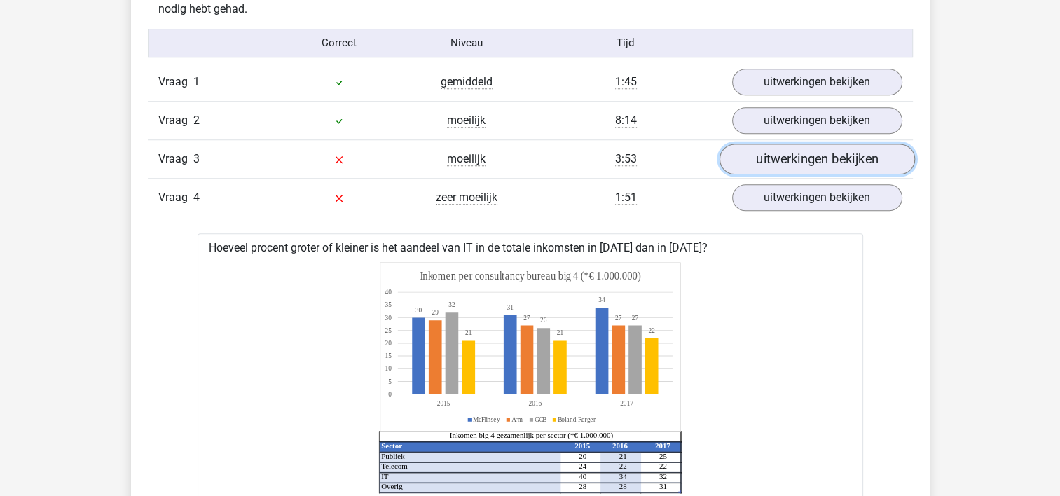
scroll to position [1121, 0]
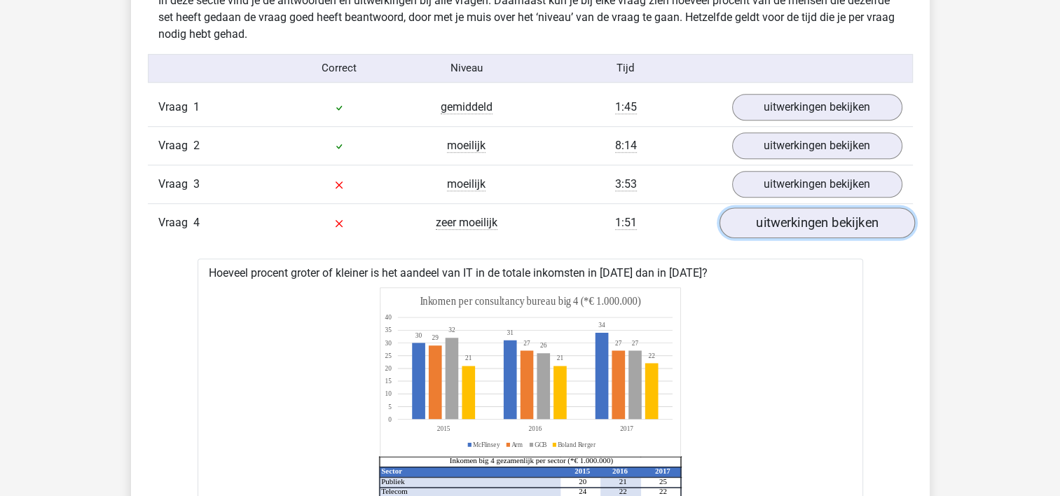
click at [847, 216] on link "uitwerkingen bekijken" at bounding box center [817, 222] width 196 height 31
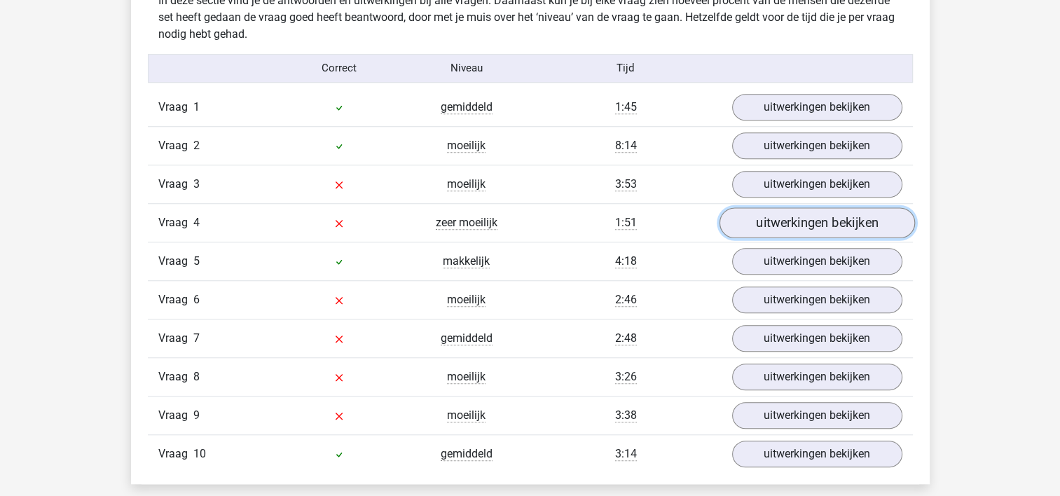
click at [817, 217] on link "uitwerkingen bekijken" at bounding box center [817, 222] width 196 height 31
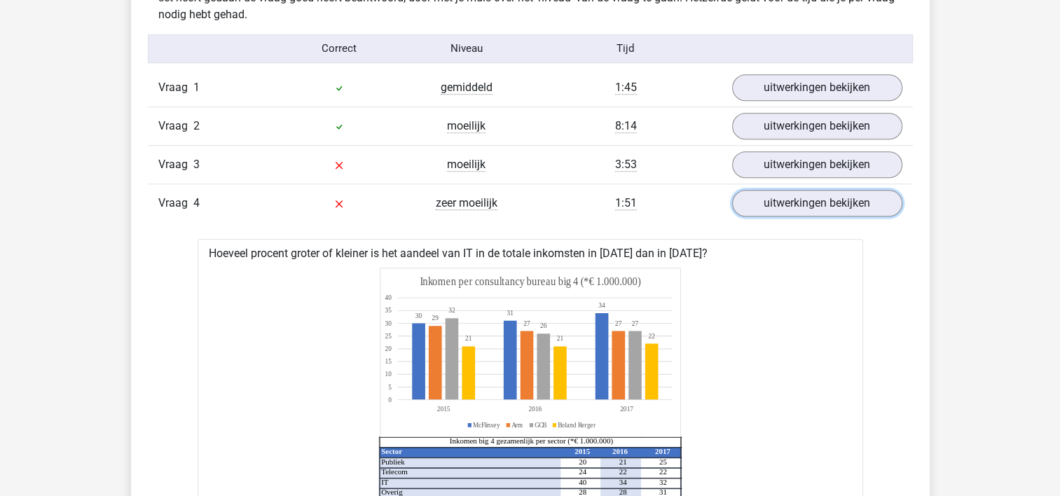
scroll to position [1047, 0]
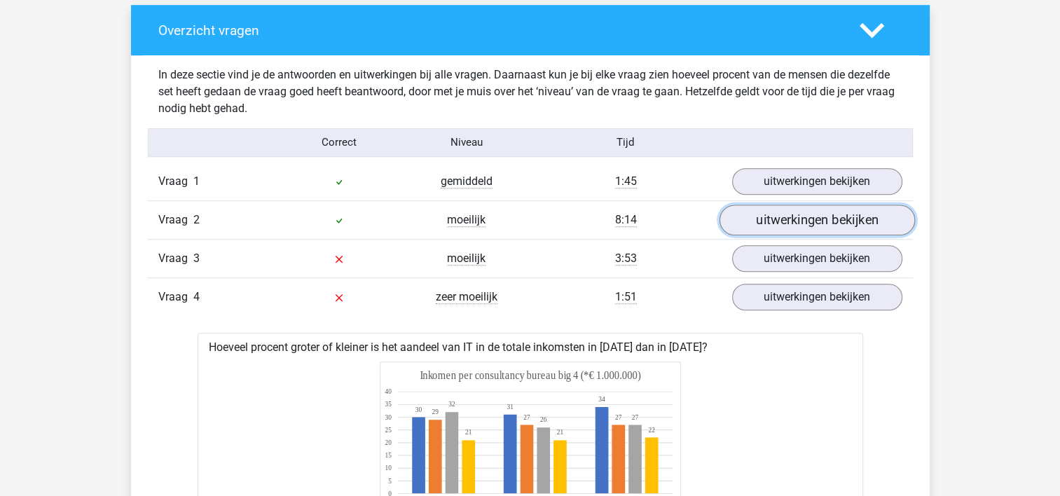
click at [811, 207] on link "uitwerkingen bekijken" at bounding box center [817, 220] width 196 height 31
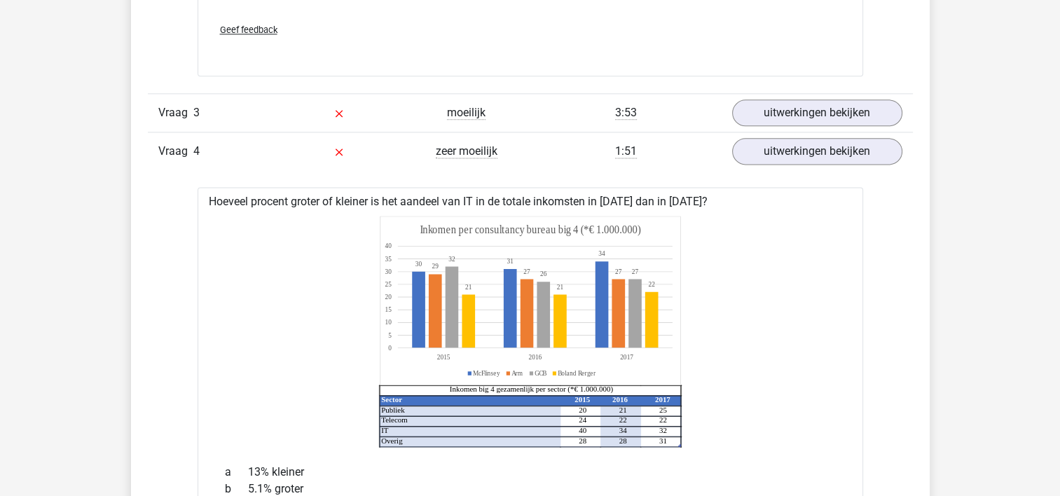
scroll to position [1832, 0]
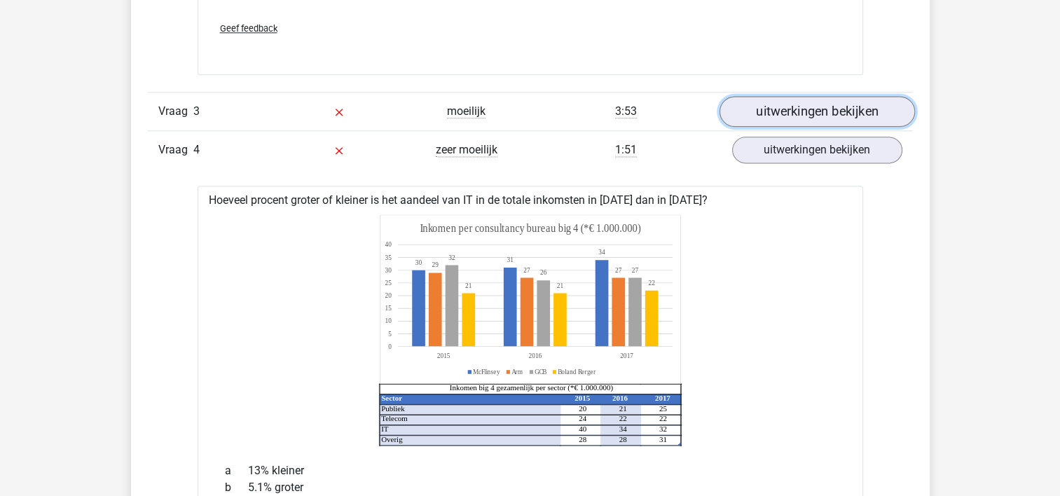
click at [802, 105] on link "uitwerkingen bekijken" at bounding box center [817, 111] width 196 height 31
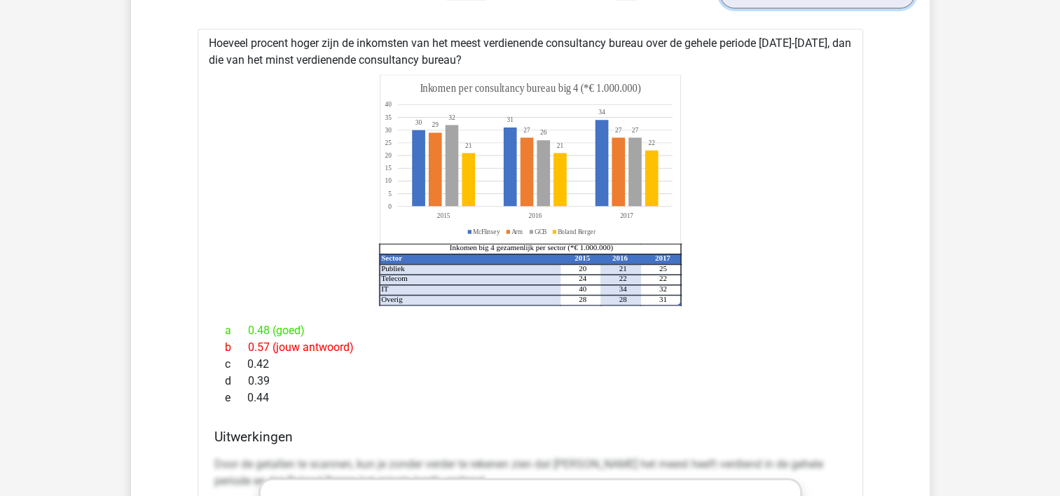
scroll to position [1972, 0]
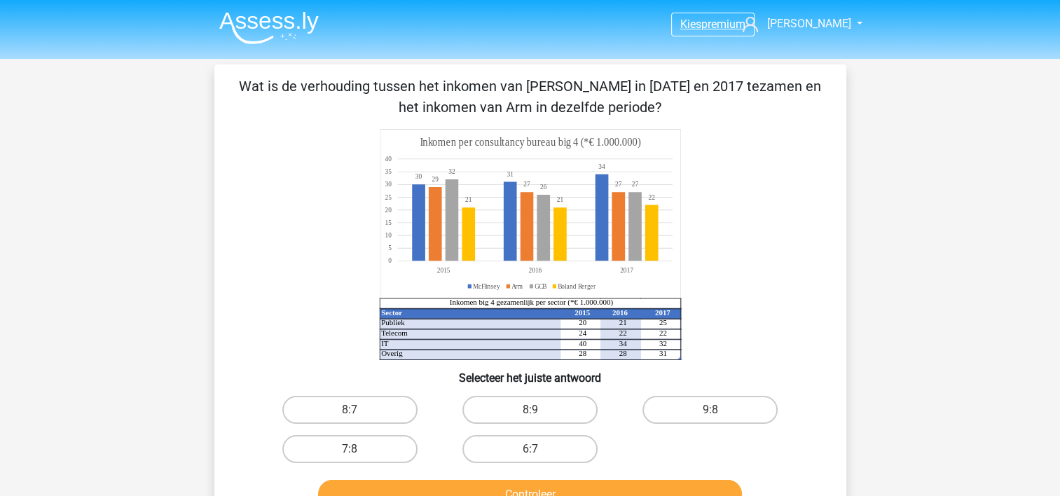
click at [707, 26] on span "premium" at bounding box center [724, 24] width 44 height 13
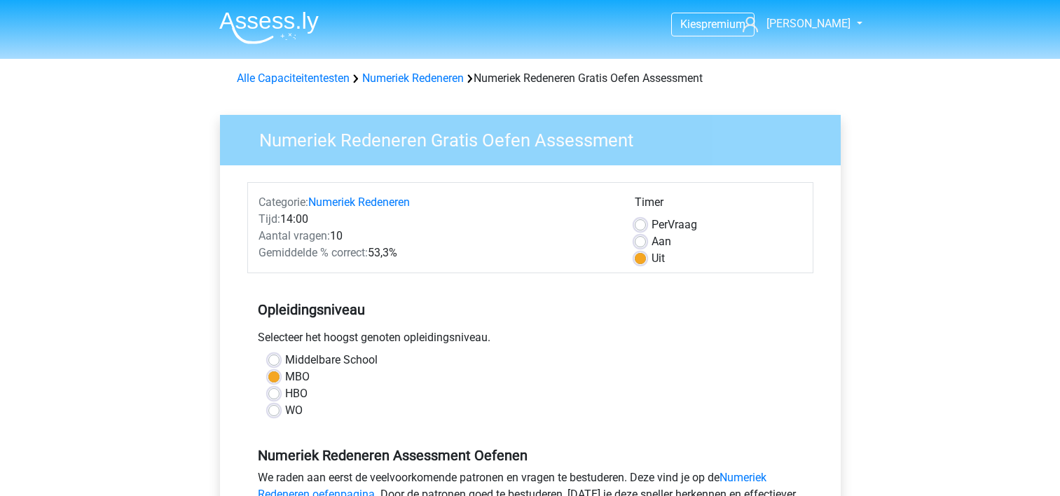
scroll to position [280, 0]
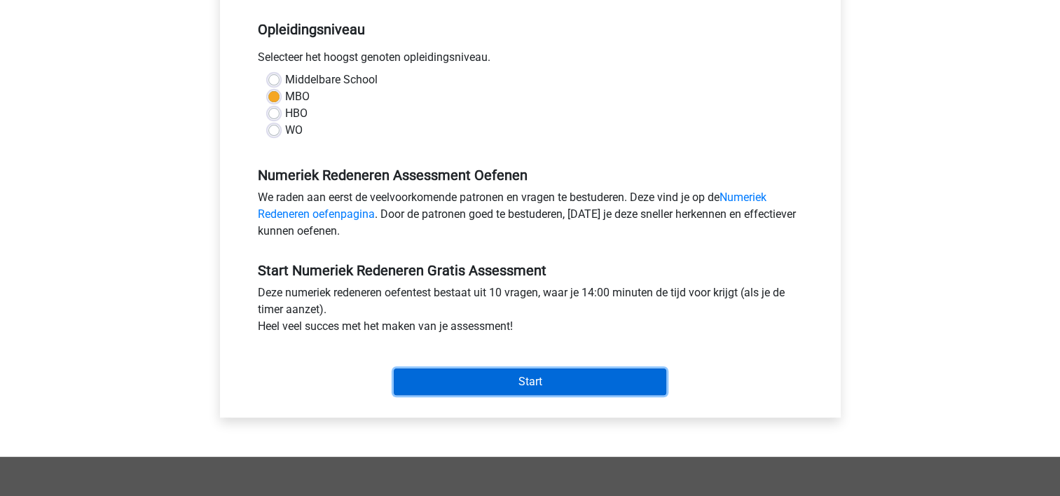
click at [558, 378] on input "Start" at bounding box center [530, 382] width 273 height 27
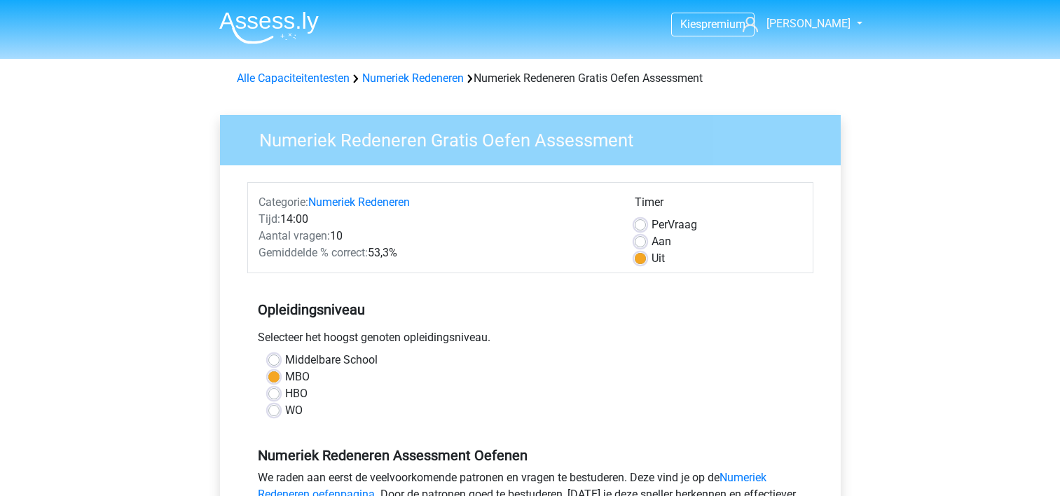
scroll to position [280, 0]
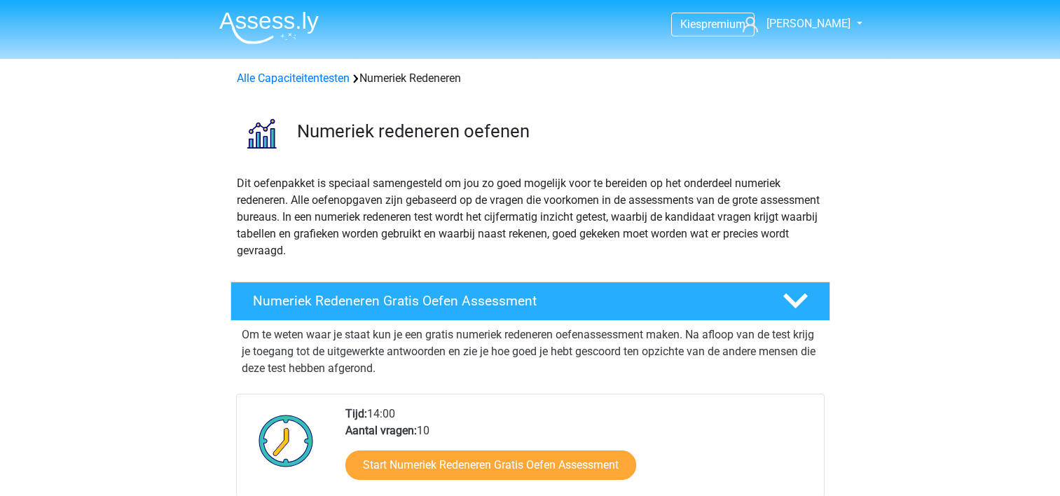
scroll to position [362, 0]
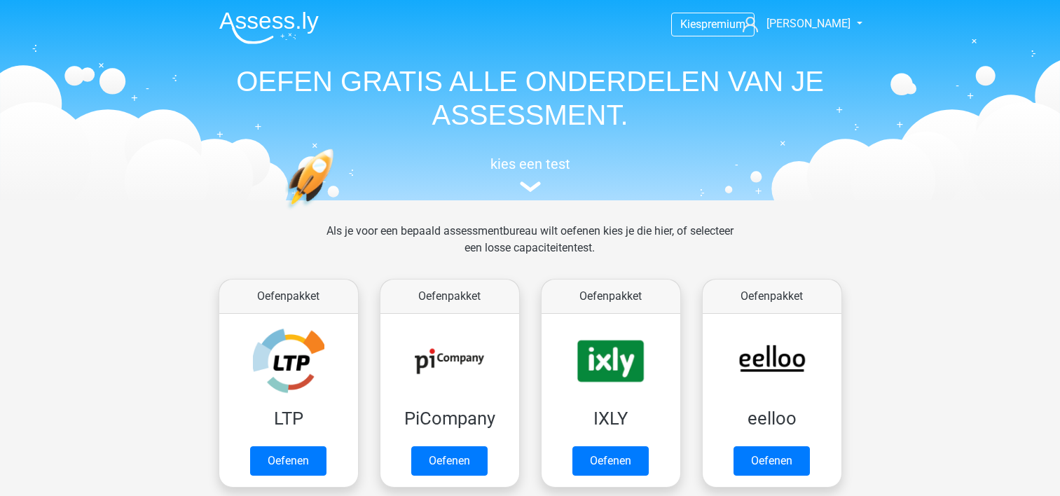
scroll to position [543, 0]
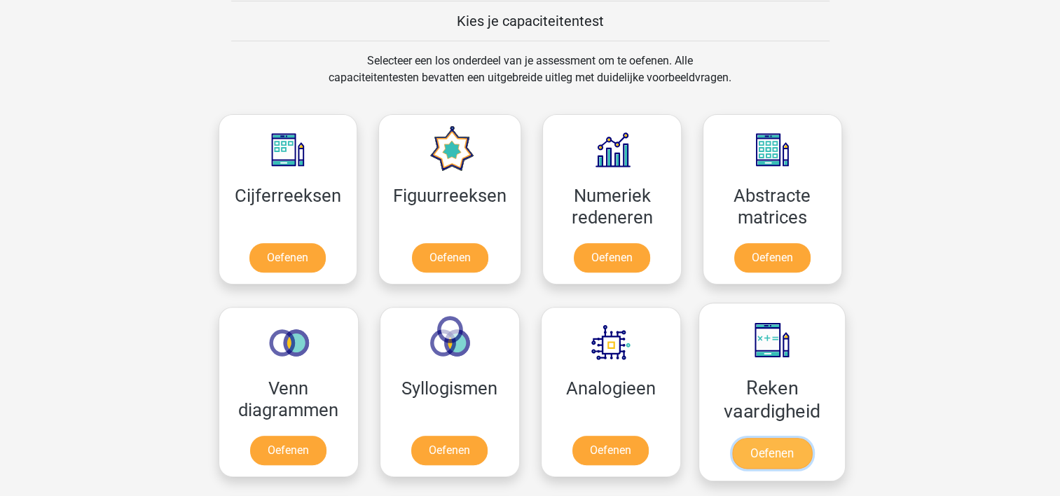
click at [770, 438] on link "Oefenen" at bounding box center [772, 453] width 80 height 31
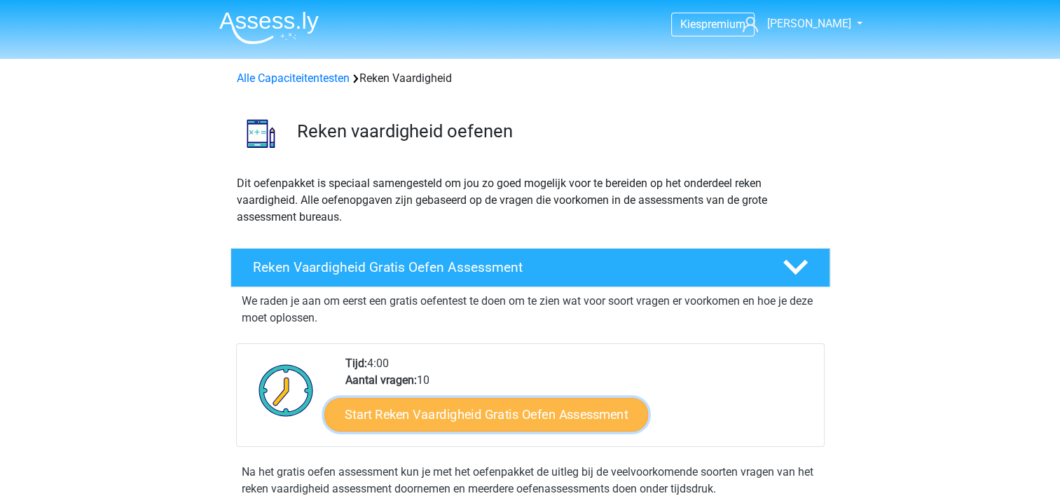
click at [465, 404] on link "Start Reken Vaardigheid Gratis Oefen Assessment" at bounding box center [487, 414] width 324 height 34
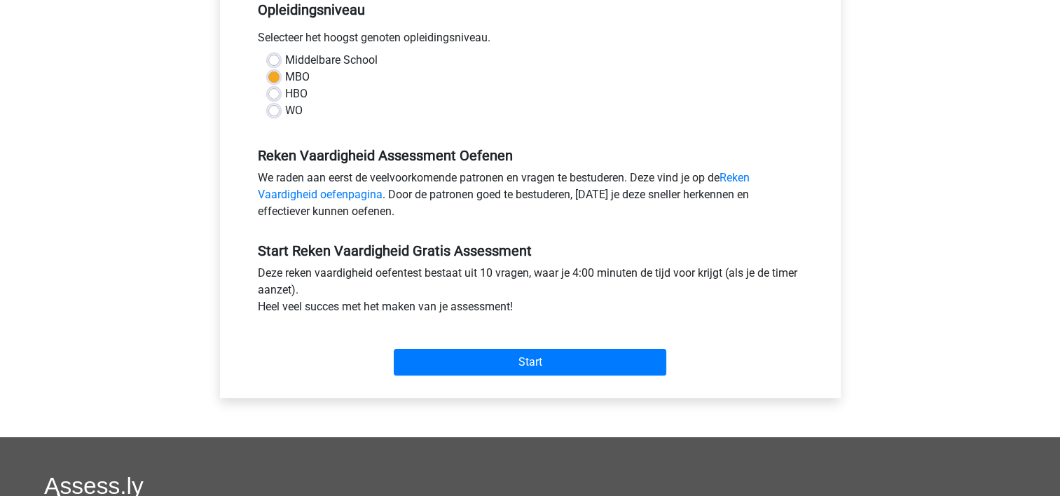
scroll to position [308, 0]
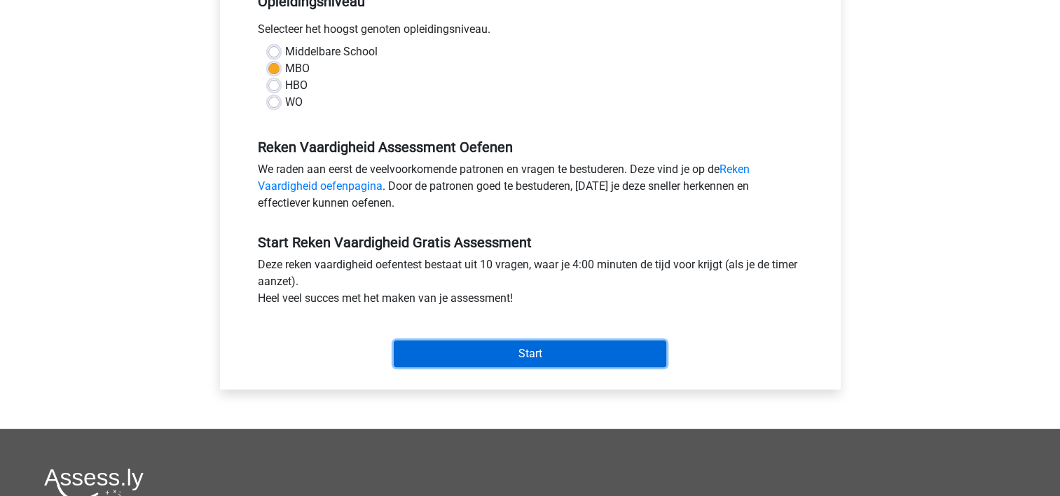
click at [513, 350] on input "Start" at bounding box center [530, 354] width 273 height 27
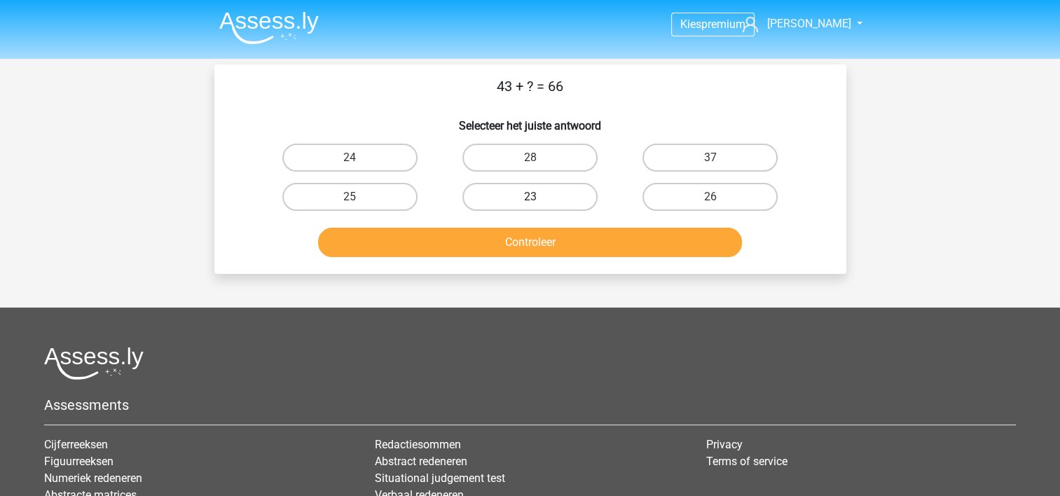
click at [556, 192] on label "23" at bounding box center [530, 197] width 135 height 28
click at [539, 197] on input "23" at bounding box center [534, 201] width 9 height 9
radio input "true"
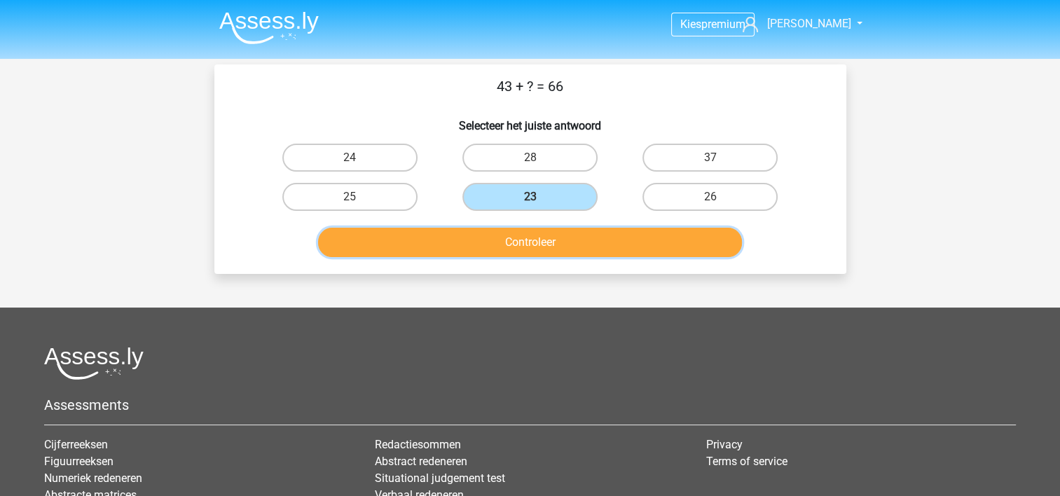
click at [538, 234] on button "Controleer" at bounding box center [530, 242] width 424 height 29
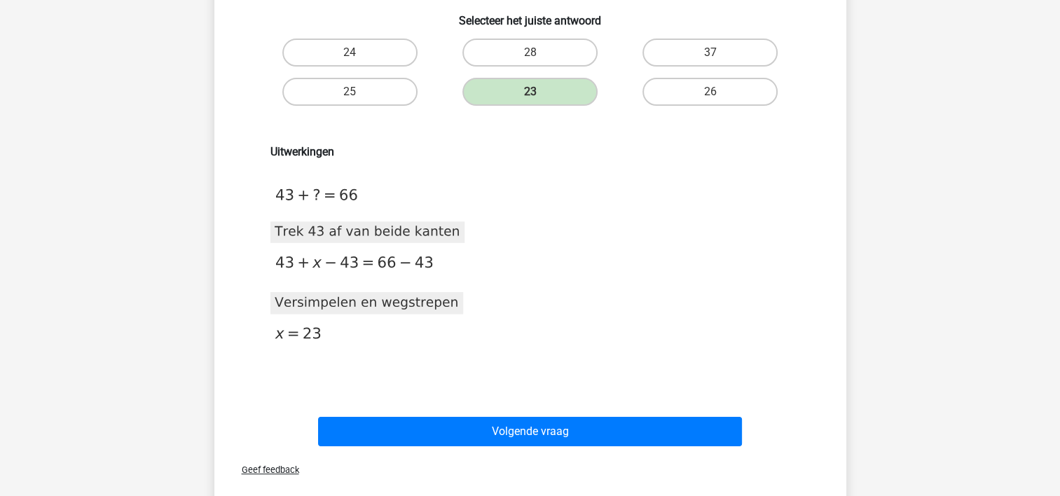
scroll to position [112, 0]
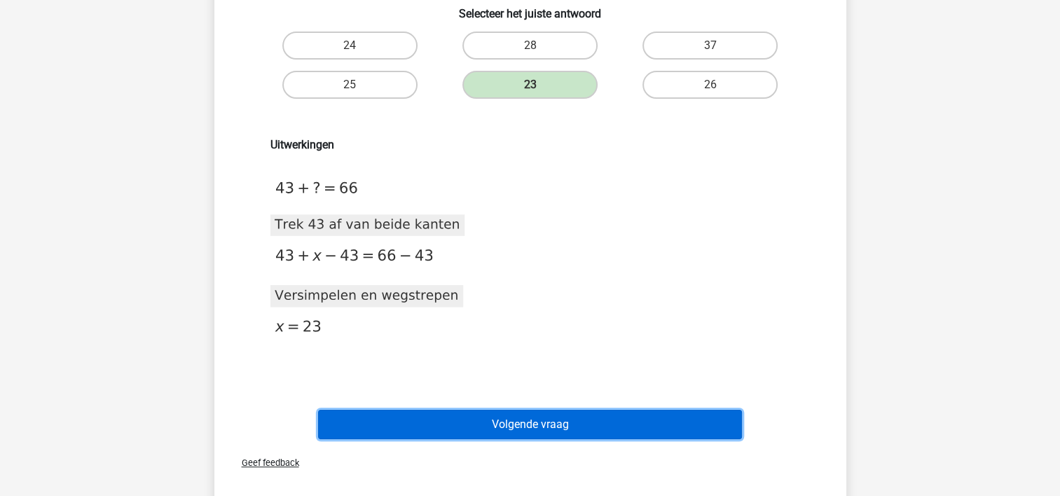
click at [408, 415] on button "Volgende vraag" at bounding box center [530, 424] width 424 height 29
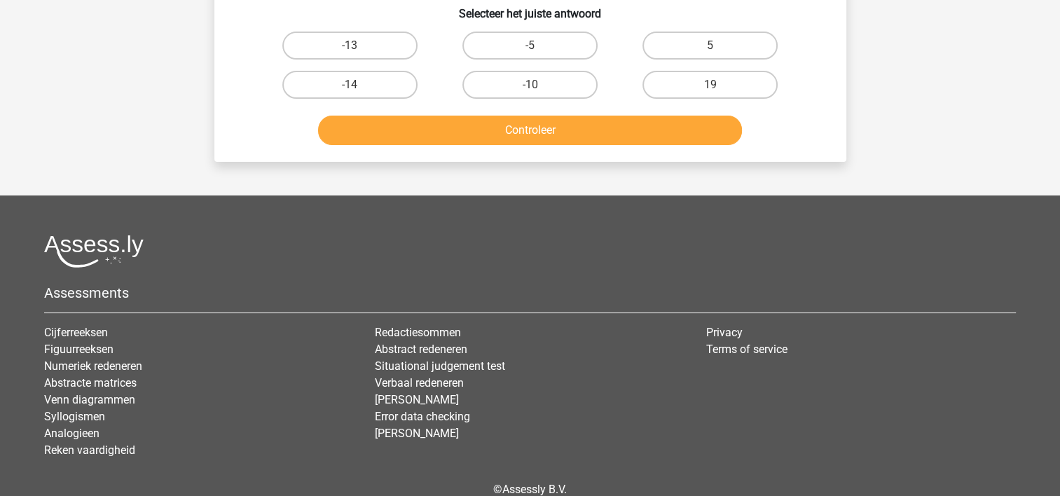
scroll to position [64, 0]
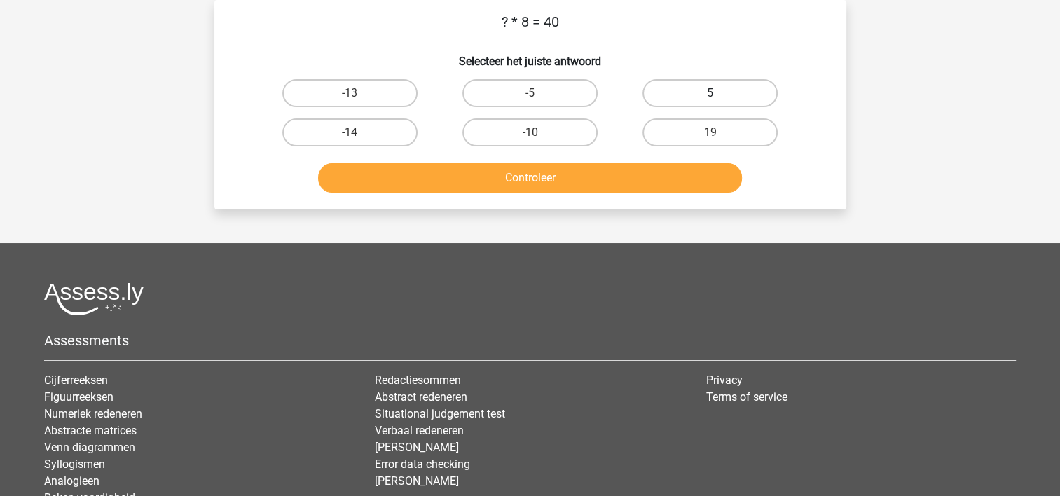
click at [684, 85] on label "5" at bounding box center [710, 93] width 135 height 28
click at [711, 93] on input "5" at bounding box center [715, 97] width 9 height 9
radio input "true"
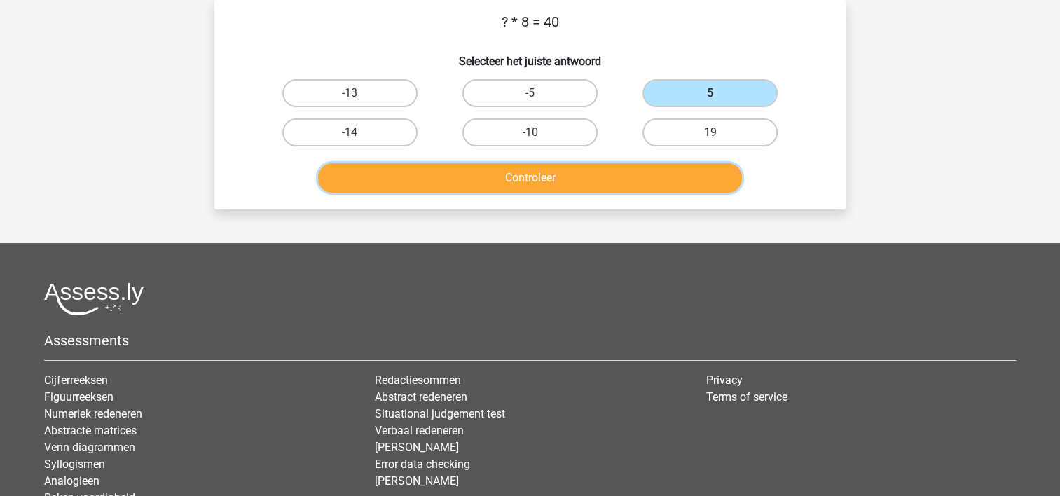
click at [516, 172] on button "Controleer" at bounding box center [530, 177] width 424 height 29
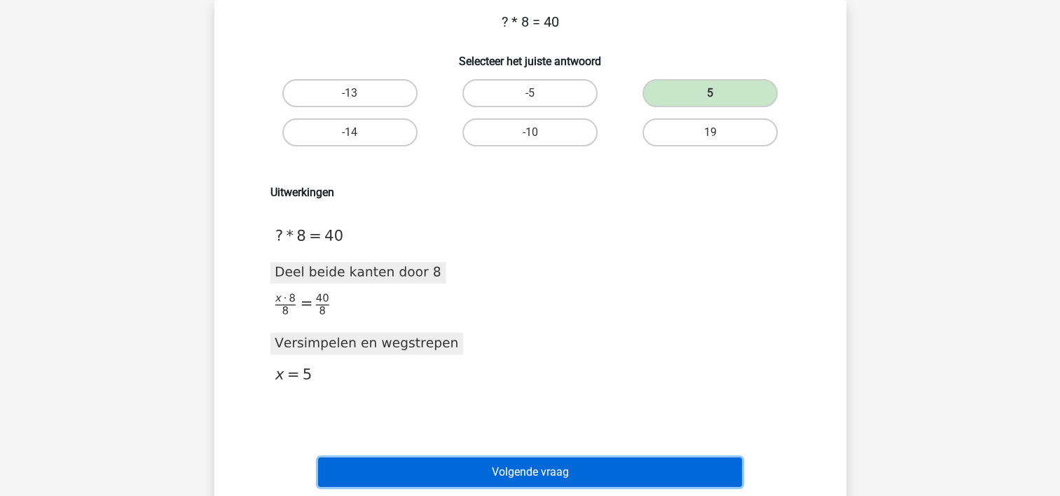
click at [545, 462] on button "Volgende vraag" at bounding box center [530, 472] width 424 height 29
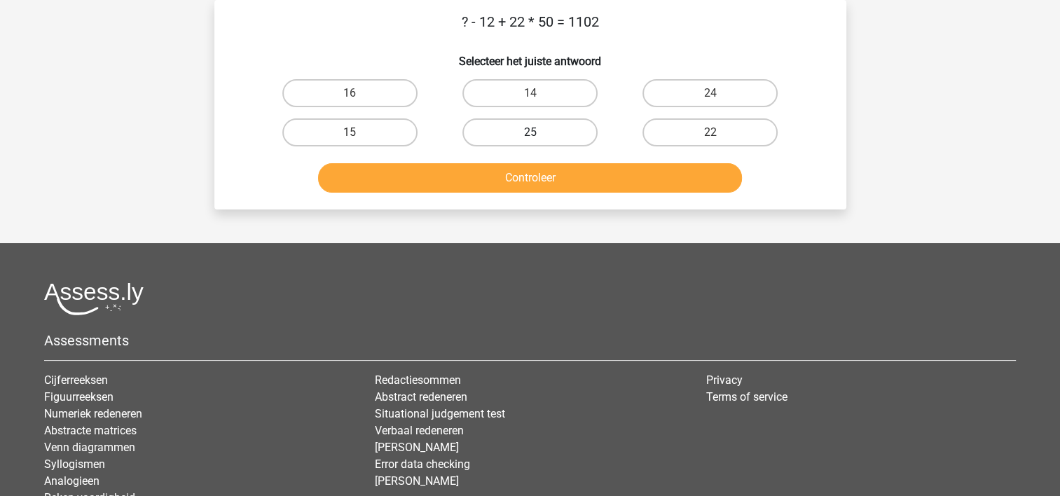
click at [528, 127] on label "25" at bounding box center [530, 132] width 135 height 28
click at [530, 132] on input "25" at bounding box center [534, 136] width 9 height 9
radio input "true"
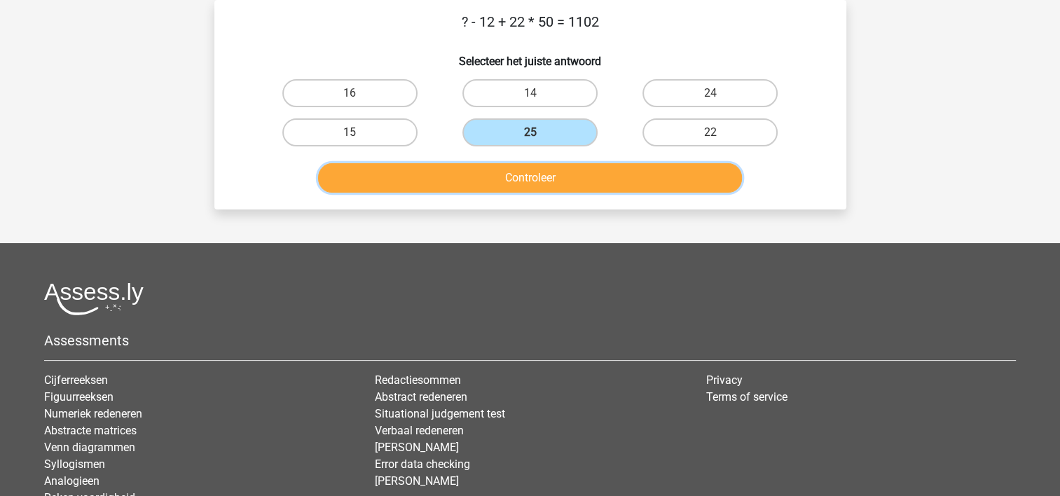
click at [540, 165] on button "Controleer" at bounding box center [530, 177] width 424 height 29
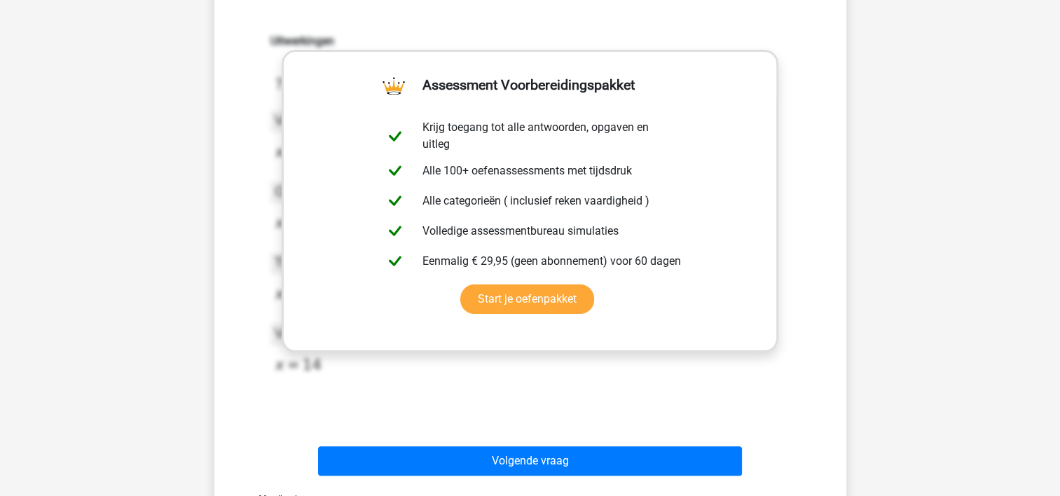
scroll to position [261, 0]
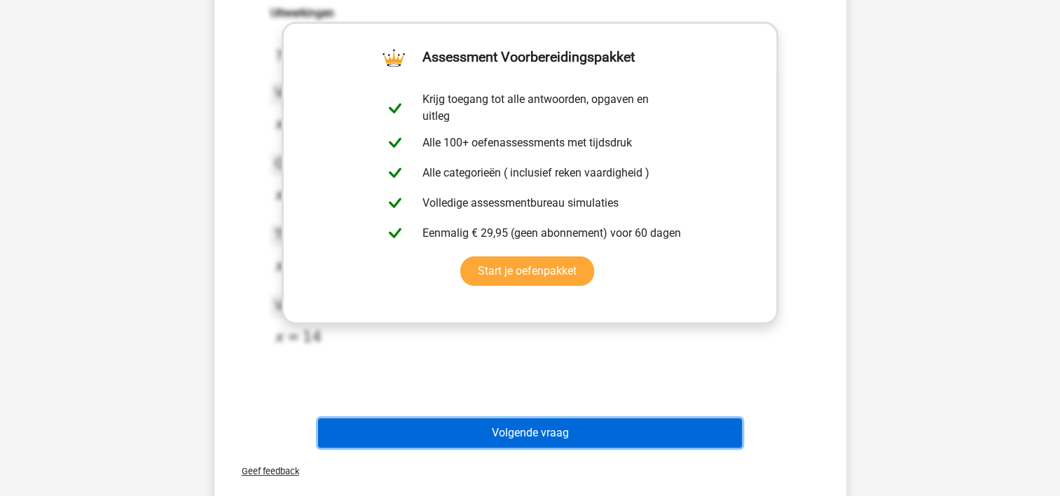
click at [562, 423] on button "Volgende vraag" at bounding box center [530, 432] width 424 height 29
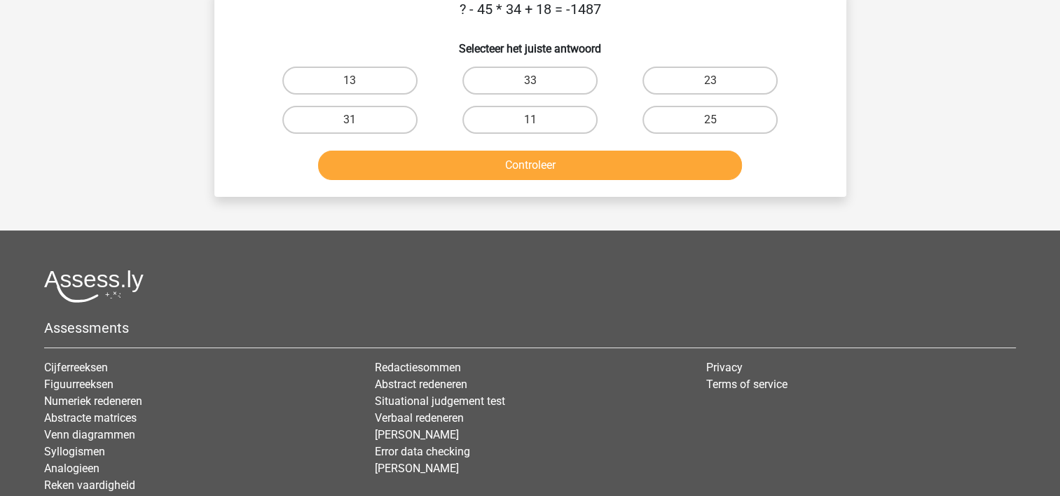
scroll to position [64, 0]
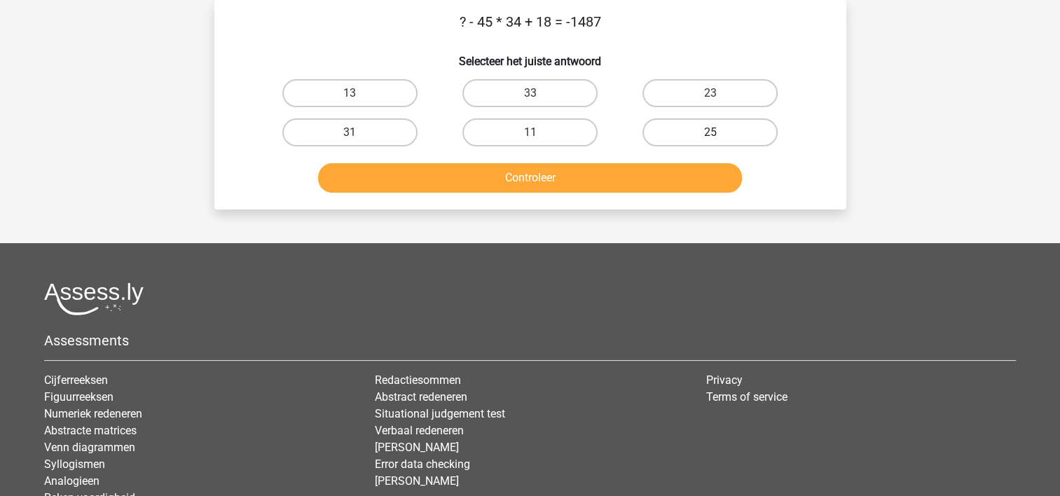
click at [700, 130] on label "25" at bounding box center [710, 132] width 135 height 28
click at [711, 132] on input "25" at bounding box center [715, 136] width 9 height 9
radio input "true"
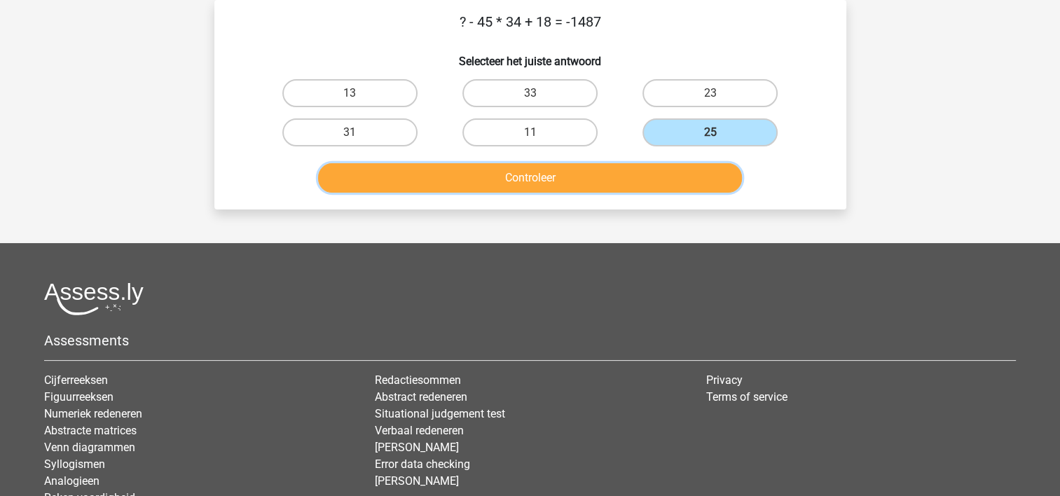
click at [603, 171] on button "Controleer" at bounding box center [530, 177] width 424 height 29
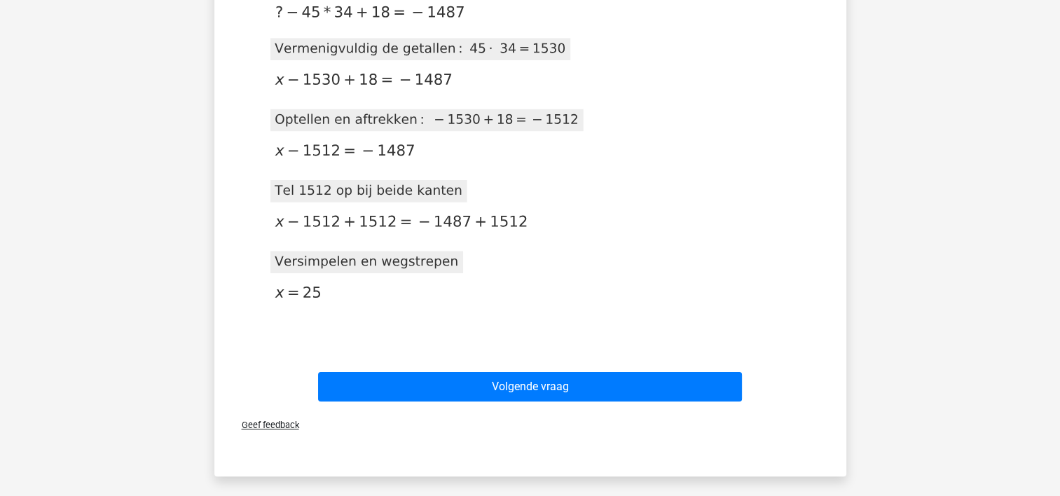
scroll to position [289, 0]
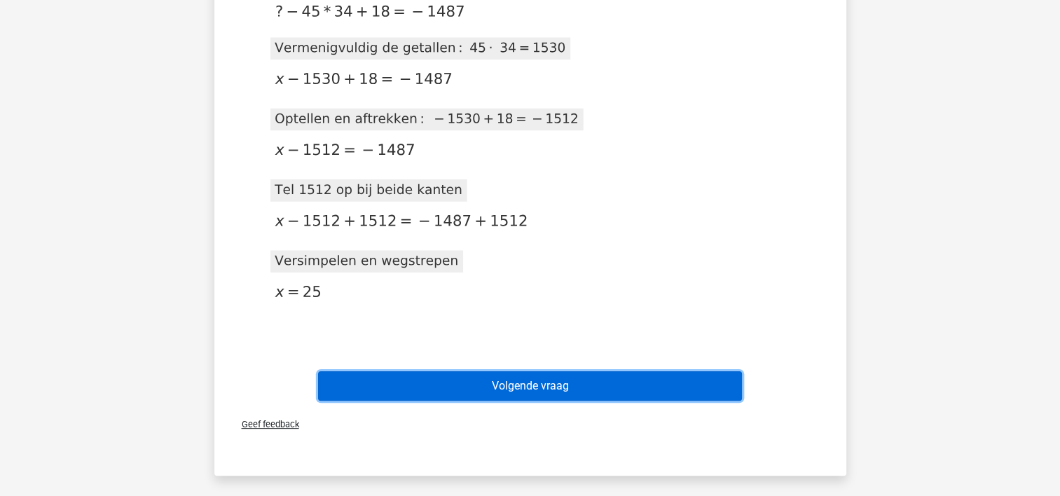
click at [524, 382] on button "Volgende vraag" at bounding box center [530, 385] width 424 height 29
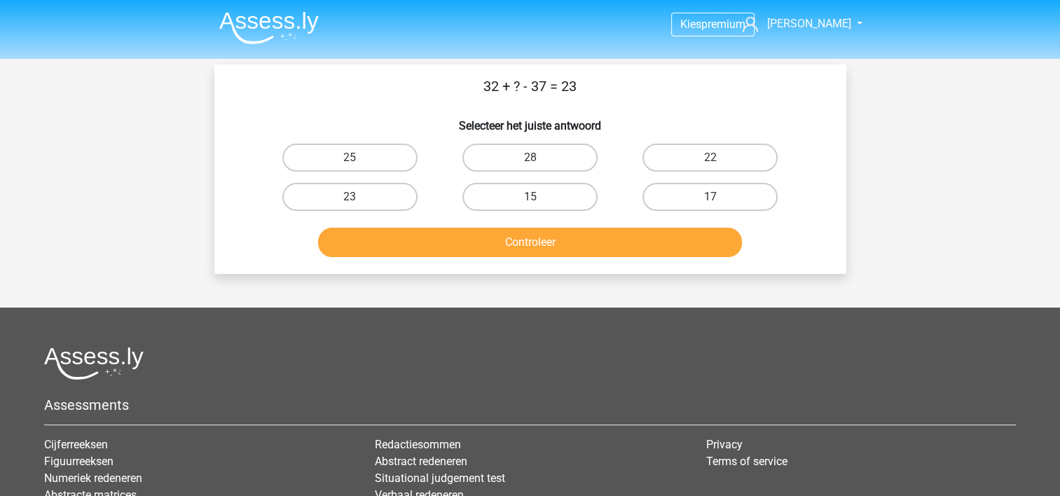
scroll to position [0, 0]
click at [577, 190] on label "15" at bounding box center [530, 197] width 135 height 28
click at [539, 197] on input "15" at bounding box center [534, 201] width 9 height 9
radio input "true"
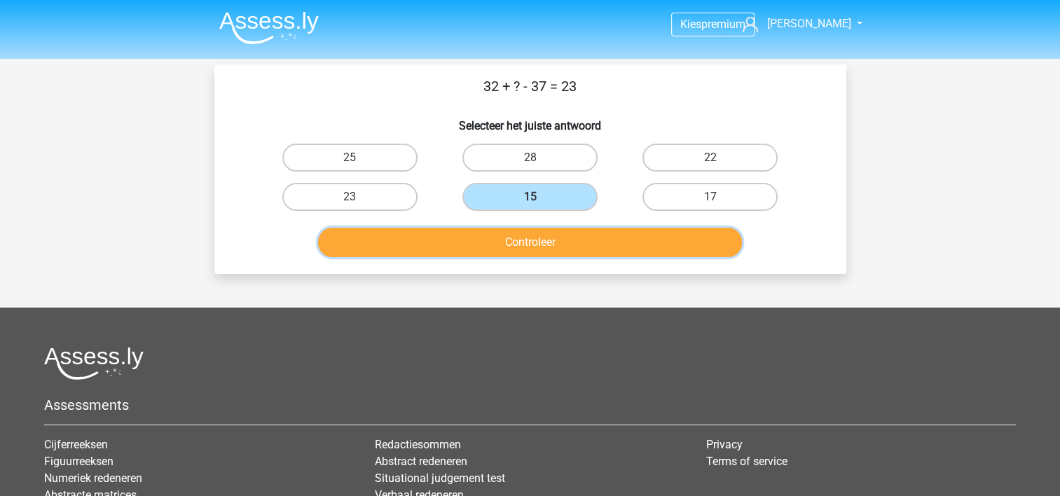
click at [554, 233] on button "Controleer" at bounding box center [530, 242] width 424 height 29
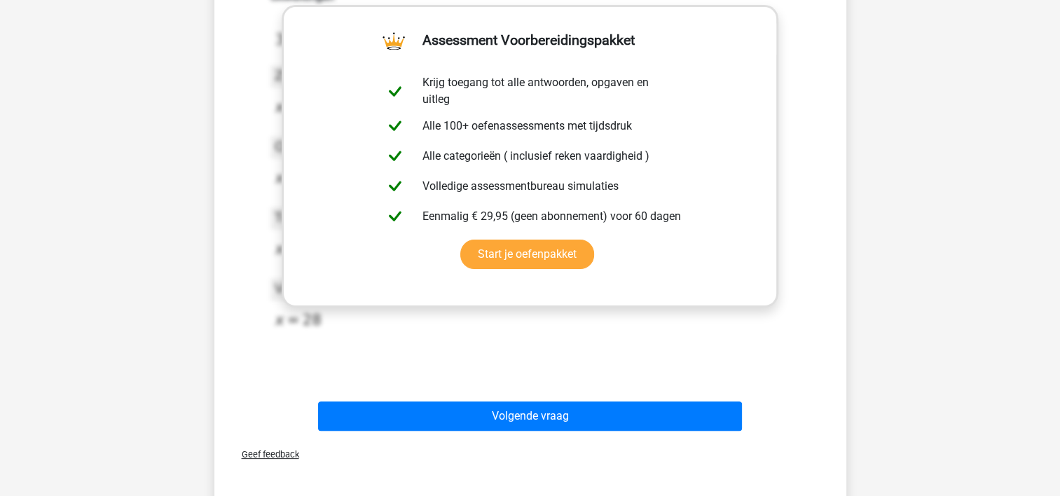
scroll to position [280, 0]
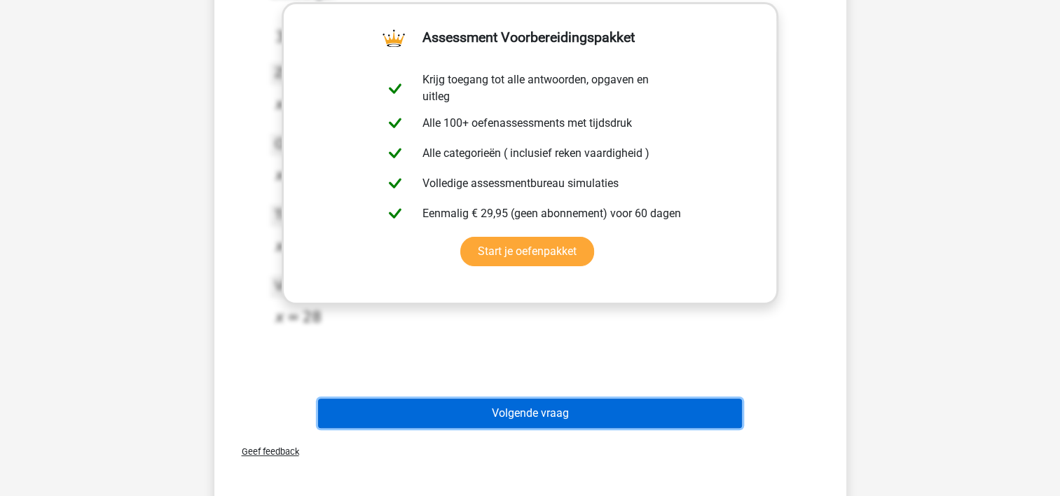
click at [498, 400] on button "Volgende vraag" at bounding box center [530, 413] width 424 height 29
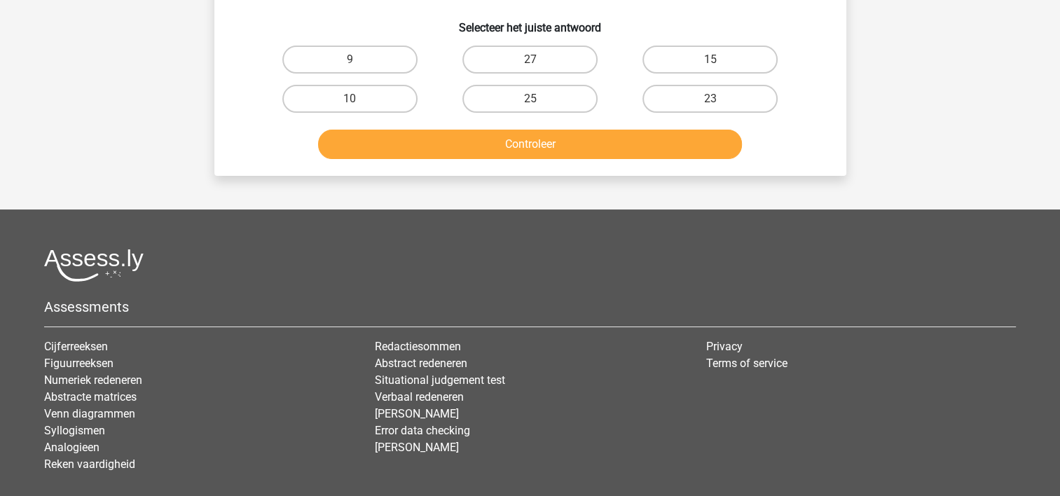
scroll to position [64, 0]
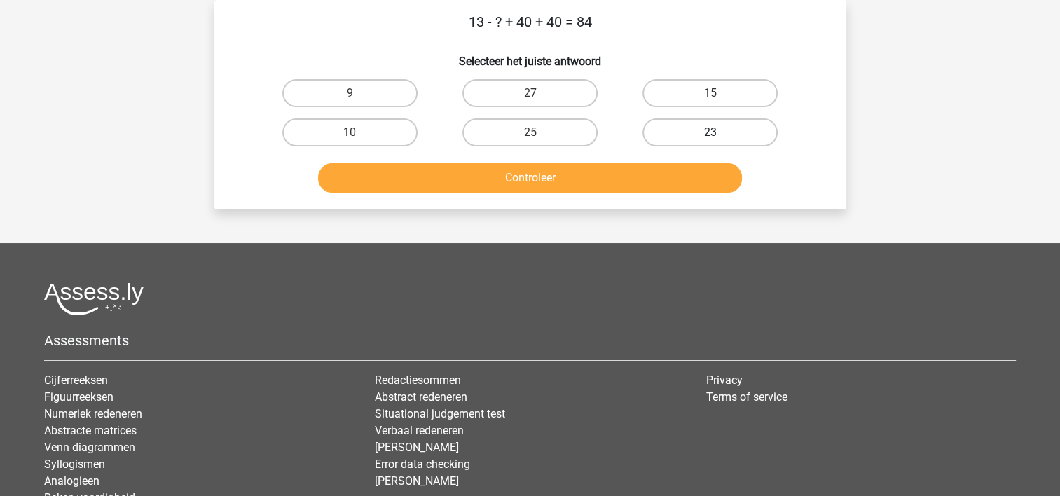
click at [687, 125] on label "23" at bounding box center [710, 132] width 135 height 28
click at [711, 132] on input "23" at bounding box center [715, 136] width 9 height 9
radio input "true"
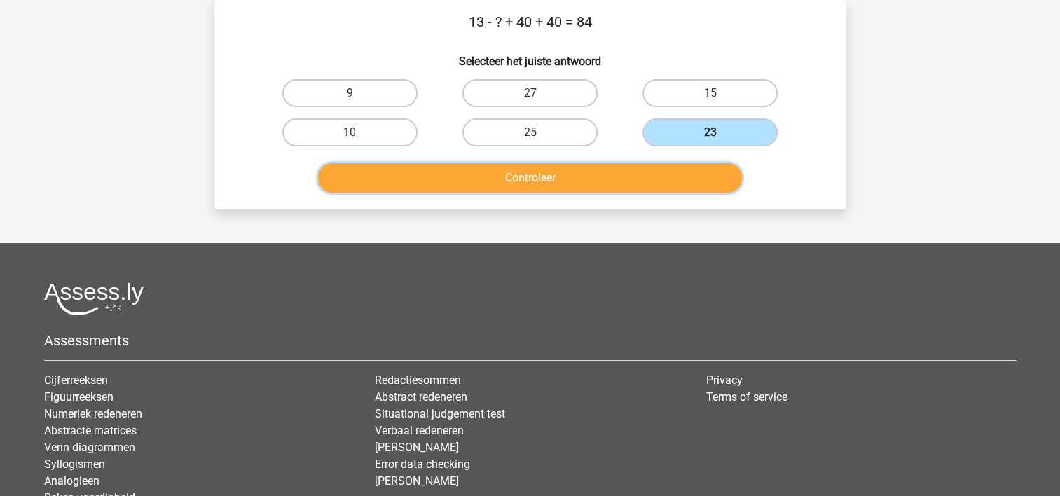
click at [587, 179] on button "Controleer" at bounding box center [530, 177] width 424 height 29
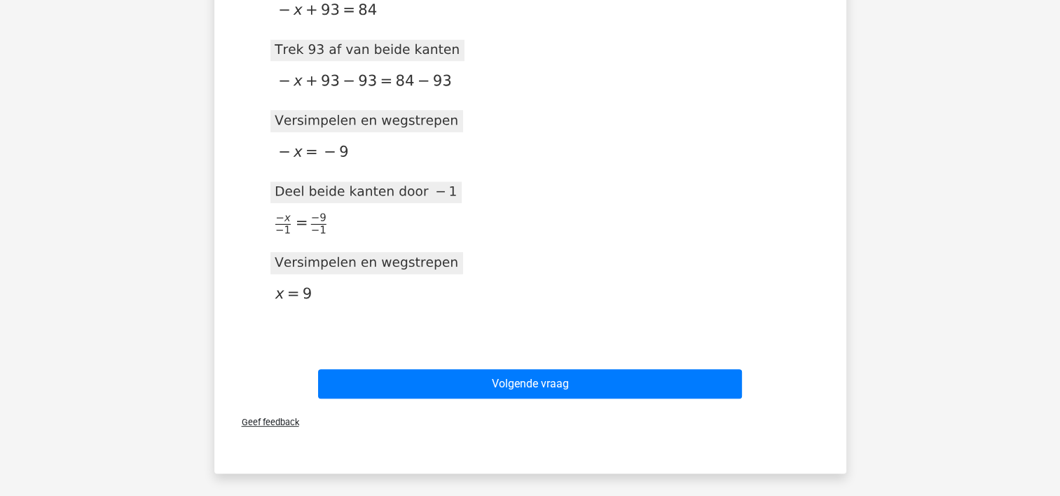
scroll to position [504, 0]
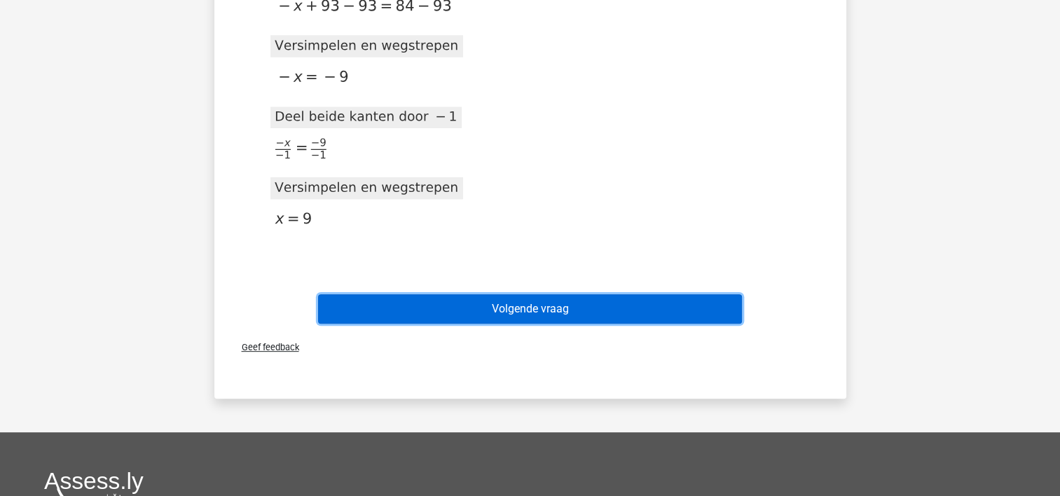
click at [522, 313] on button "Volgende vraag" at bounding box center [530, 308] width 424 height 29
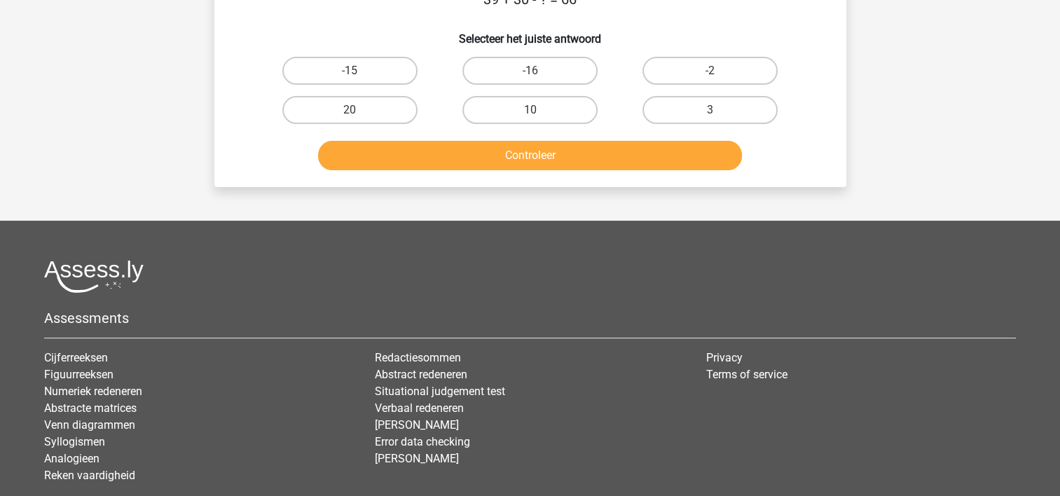
scroll to position [64, 0]
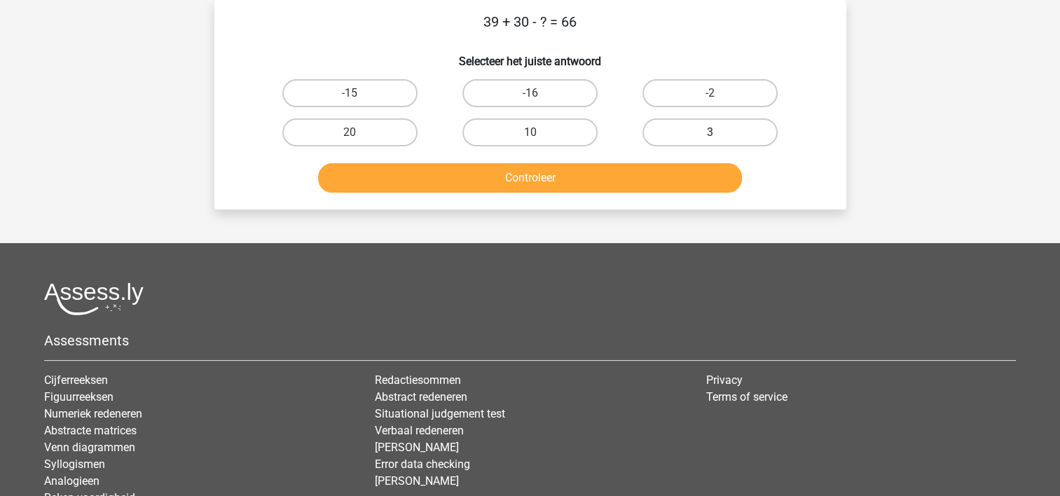
click at [678, 127] on label "3" at bounding box center [710, 132] width 135 height 28
click at [711, 132] on input "3" at bounding box center [715, 136] width 9 height 9
radio input "true"
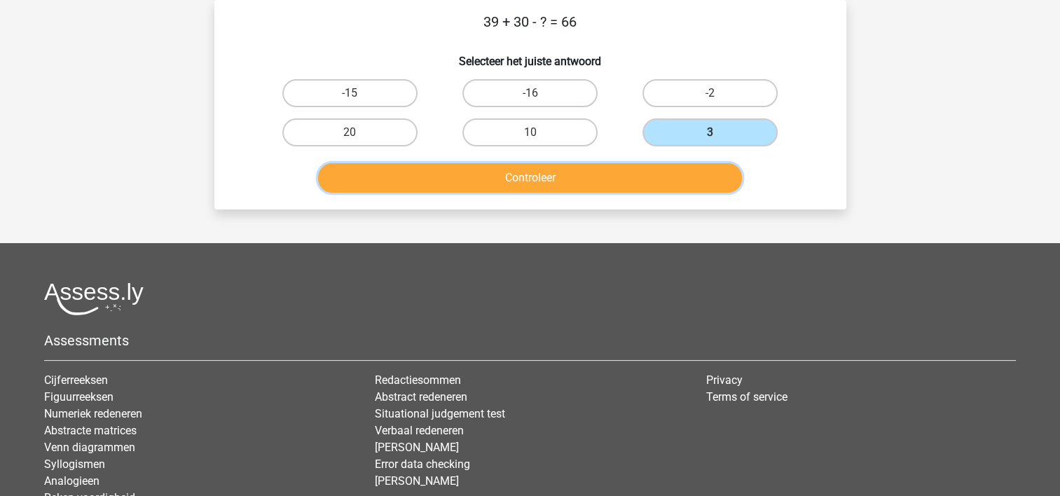
click at [573, 168] on button "Controleer" at bounding box center [530, 177] width 424 height 29
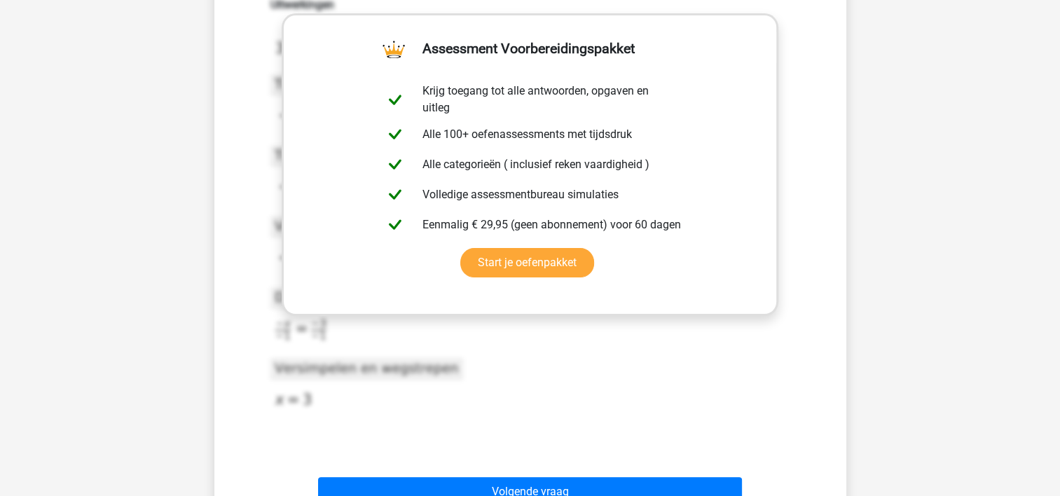
scroll to position [289, 0]
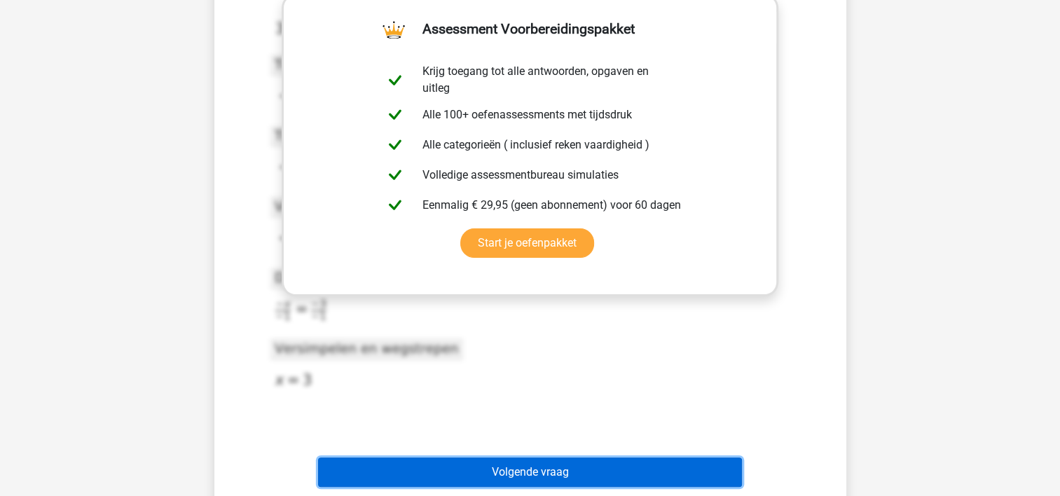
click at [594, 464] on button "Volgende vraag" at bounding box center [530, 472] width 424 height 29
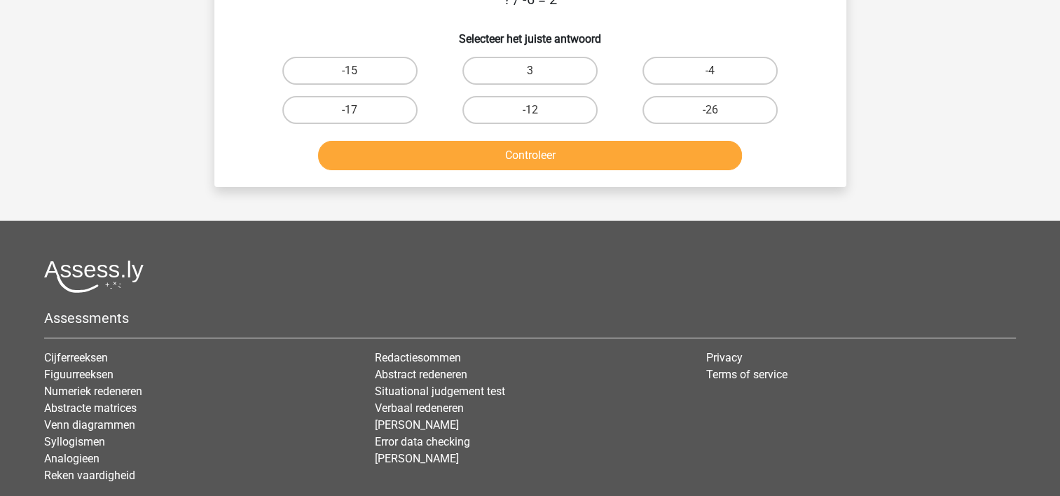
scroll to position [64, 0]
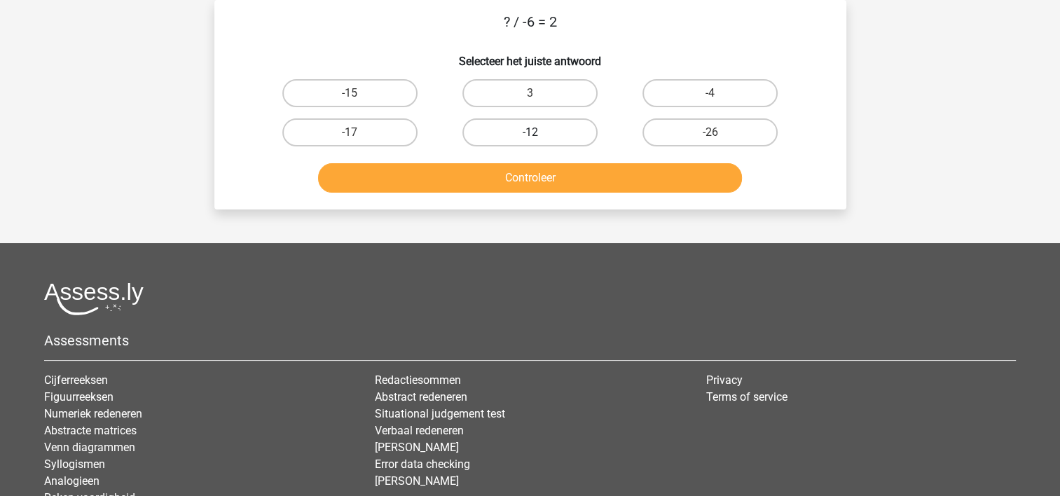
click at [516, 124] on label "-12" at bounding box center [530, 132] width 135 height 28
click at [530, 132] on input "-12" at bounding box center [534, 136] width 9 height 9
radio input "true"
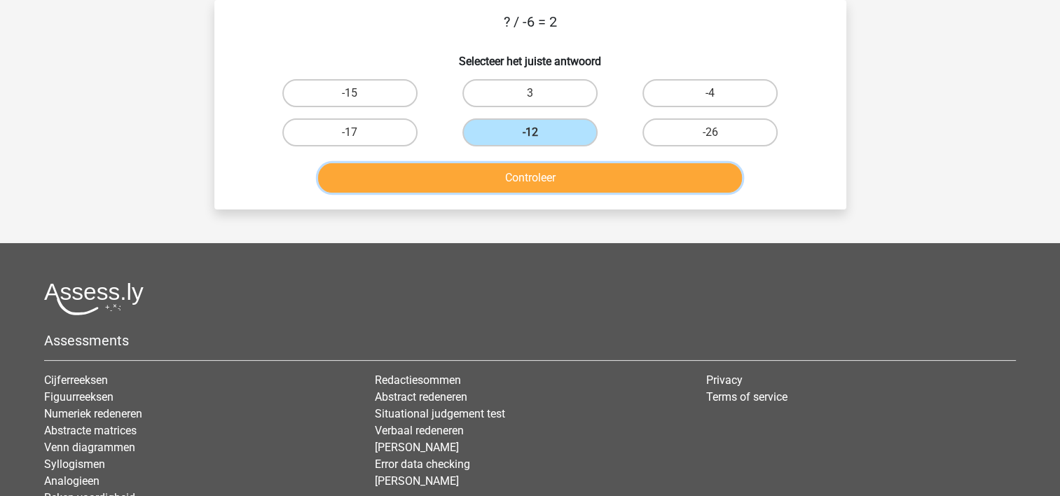
click at [511, 176] on button "Controleer" at bounding box center [530, 177] width 424 height 29
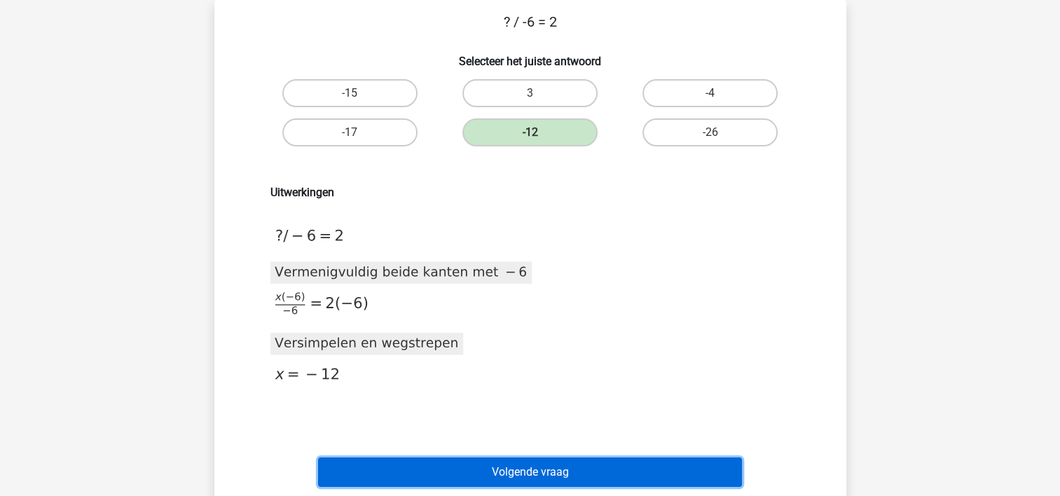
click at [506, 467] on button "Volgende vraag" at bounding box center [530, 472] width 424 height 29
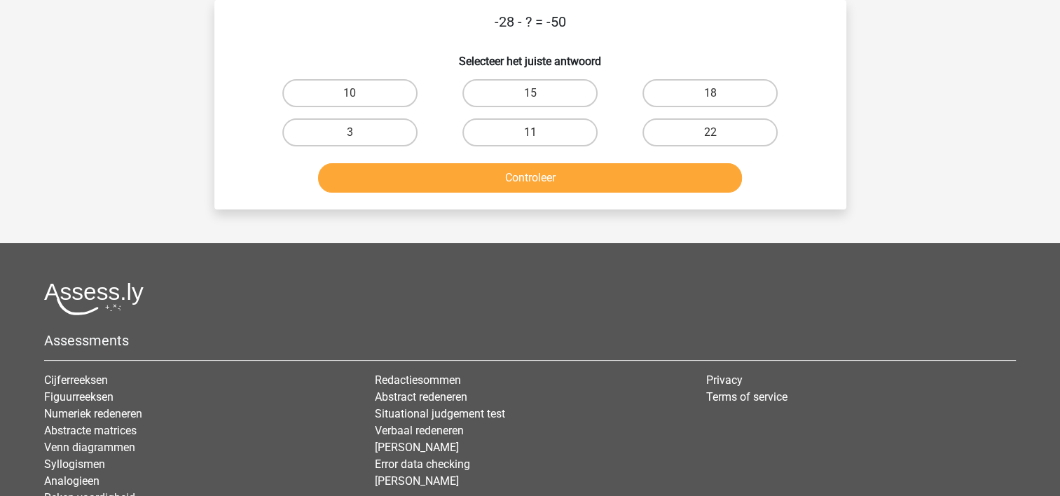
click at [716, 132] on input "22" at bounding box center [715, 136] width 9 height 9
radio input "true"
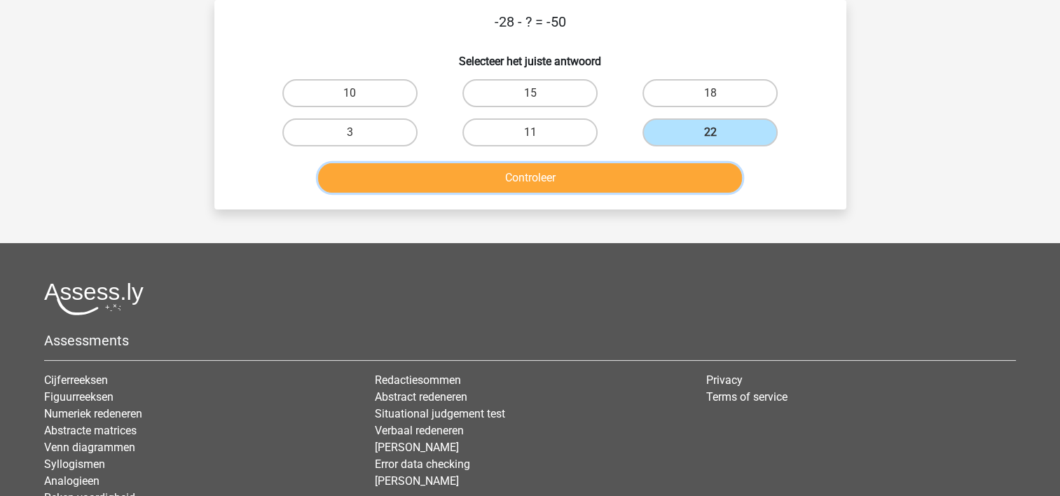
click at [626, 177] on button "Controleer" at bounding box center [530, 177] width 424 height 29
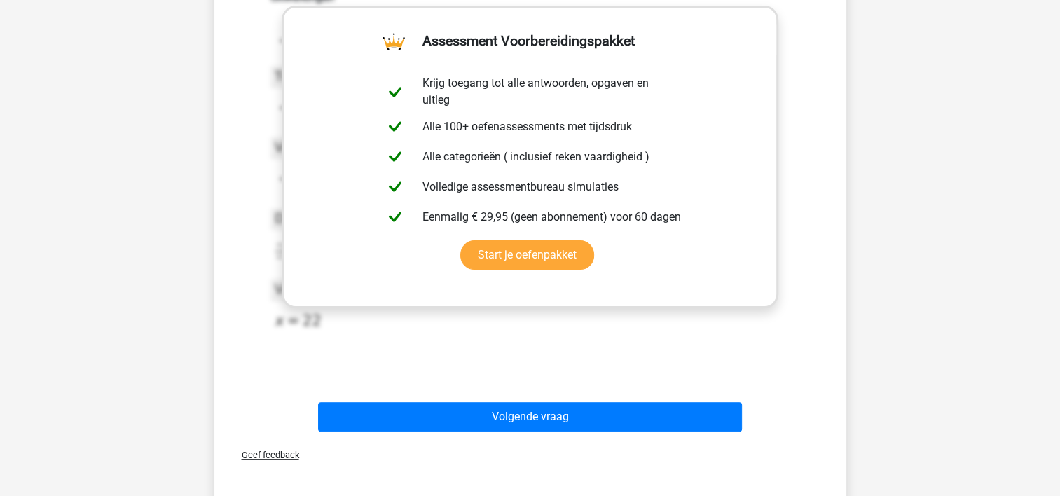
scroll to position [289, 0]
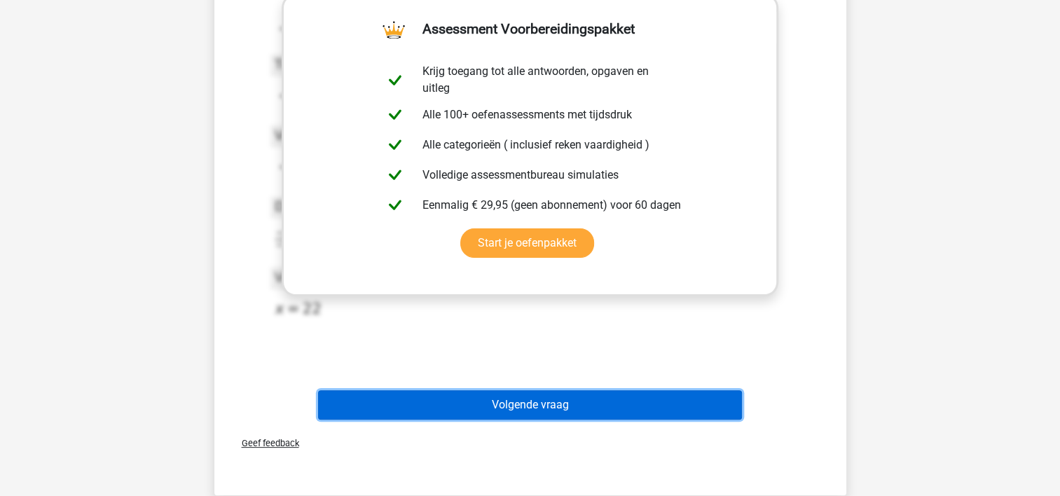
click at [649, 409] on button "Volgende vraag" at bounding box center [530, 404] width 424 height 29
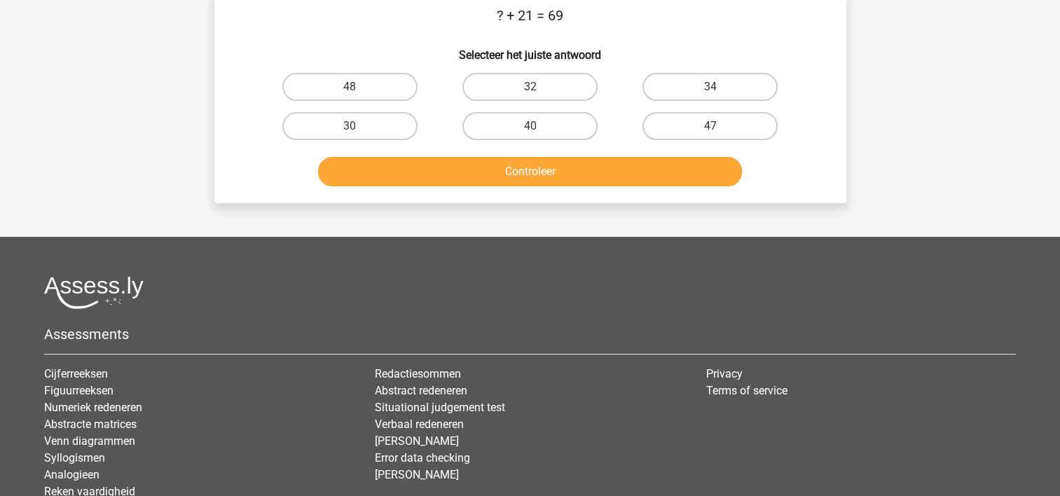
scroll to position [64, 0]
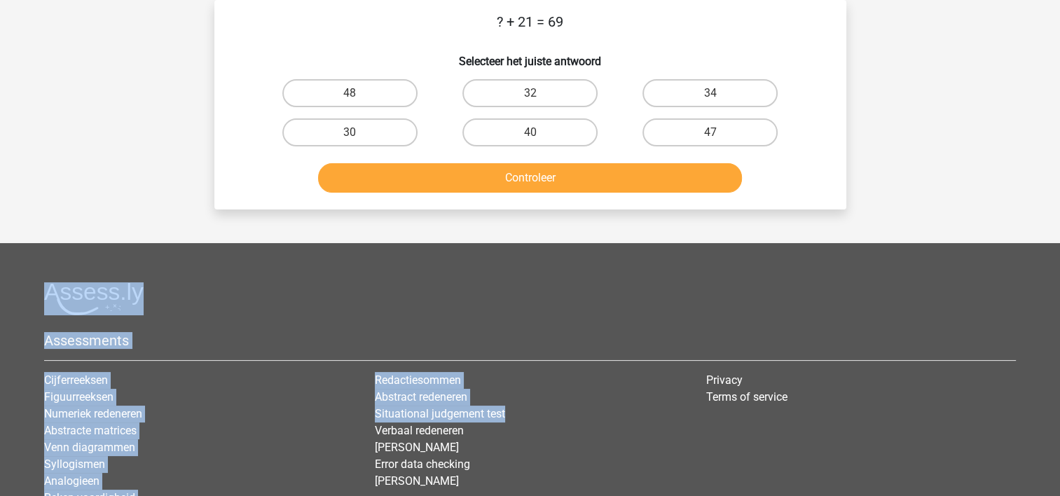
drag, startPoint x: 649, startPoint y: 409, endPoint x: 627, endPoint y: 266, distance: 145.3
click at [627, 266] on footer "Assessments Cijferreeksen Figuurreeksen Numeriek redeneren Abstracte matrices V…" at bounding box center [530, 428] width 1060 height 370
click at [364, 79] on label "48" at bounding box center [349, 93] width 135 height 28
click at [359, 93] on input "48" at bounding box center [354, 97] width 9 height 9
radio input "true"
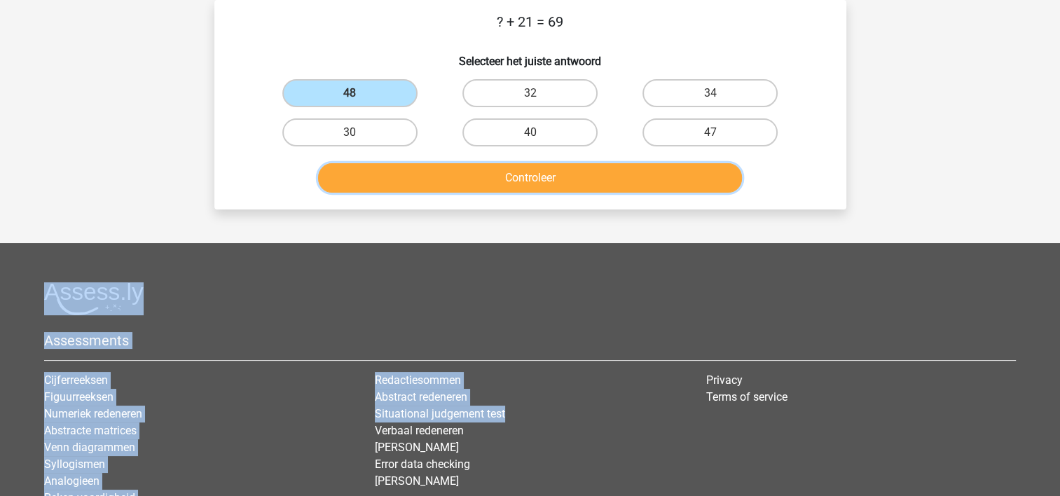
click at [471, 168] on button "Controleer" at bounding box center [530, 177] width 424 height 29
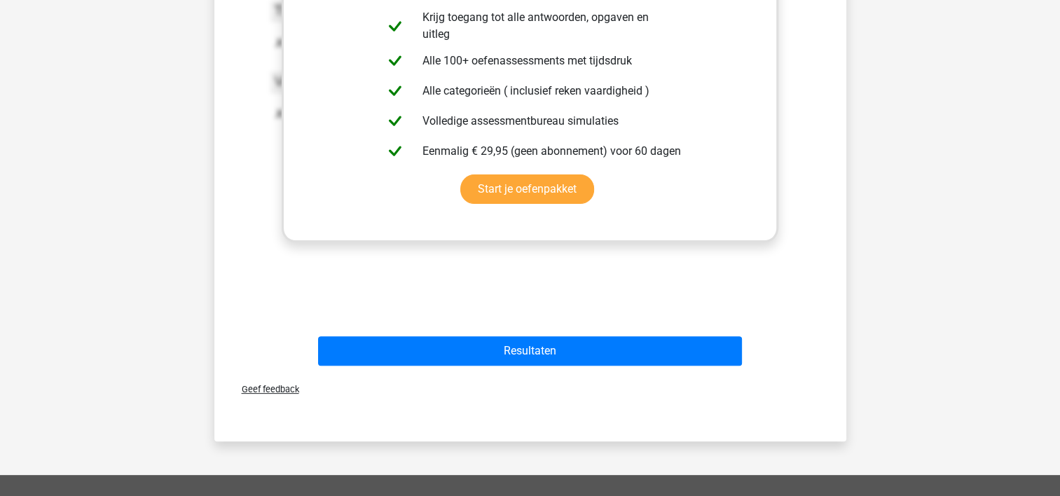
scroll to position [345, 0]
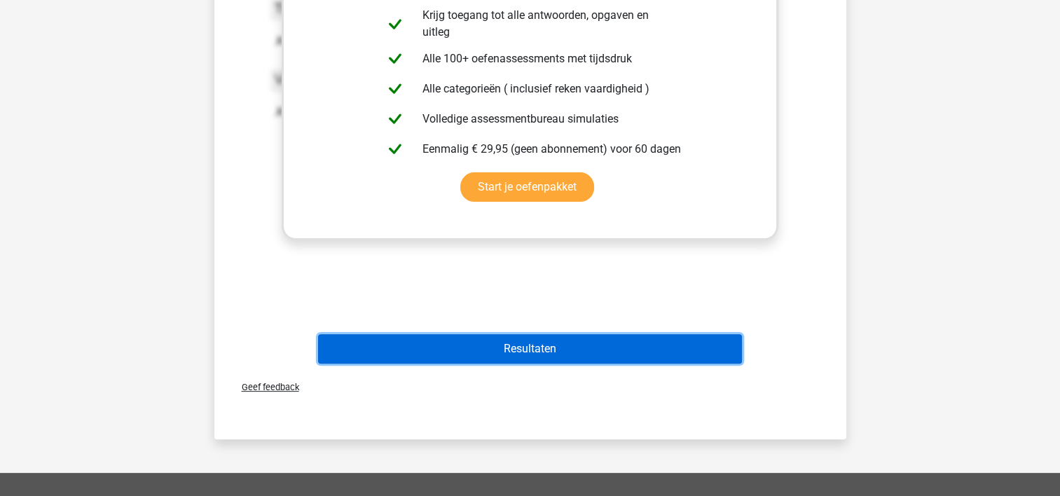
click at [637, 350] on button "Resultaten" at bounding box center [530, 348] width 424 height 29
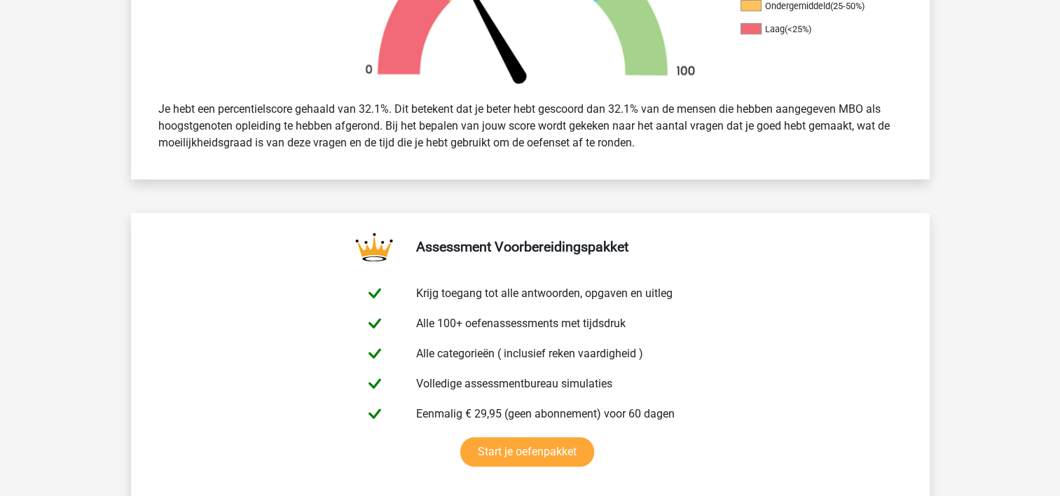
scroll to position [533, 0]
